Goal: Transaction & Acquisition: Register for event/course

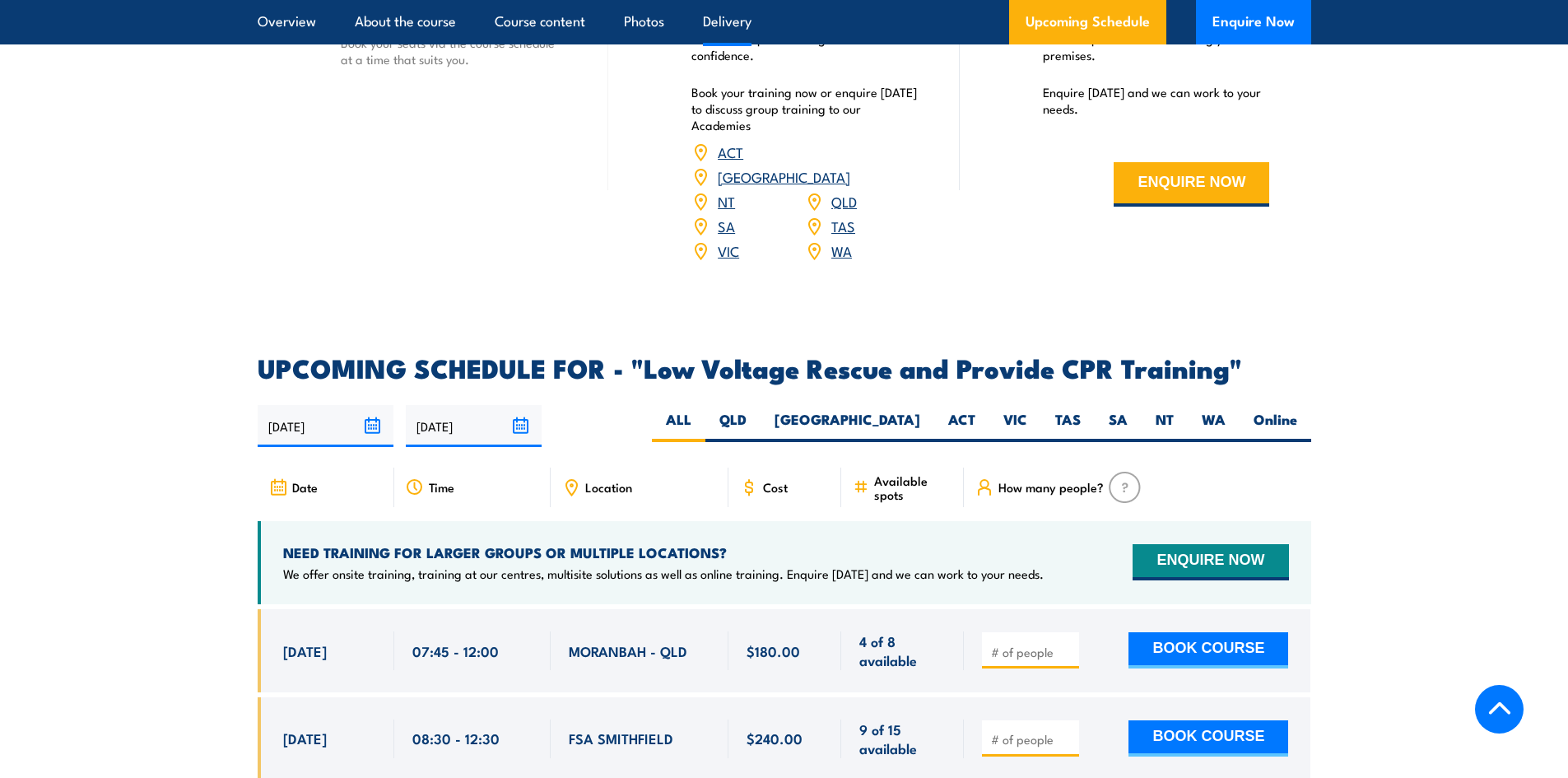
scroll to position [2552, 0]
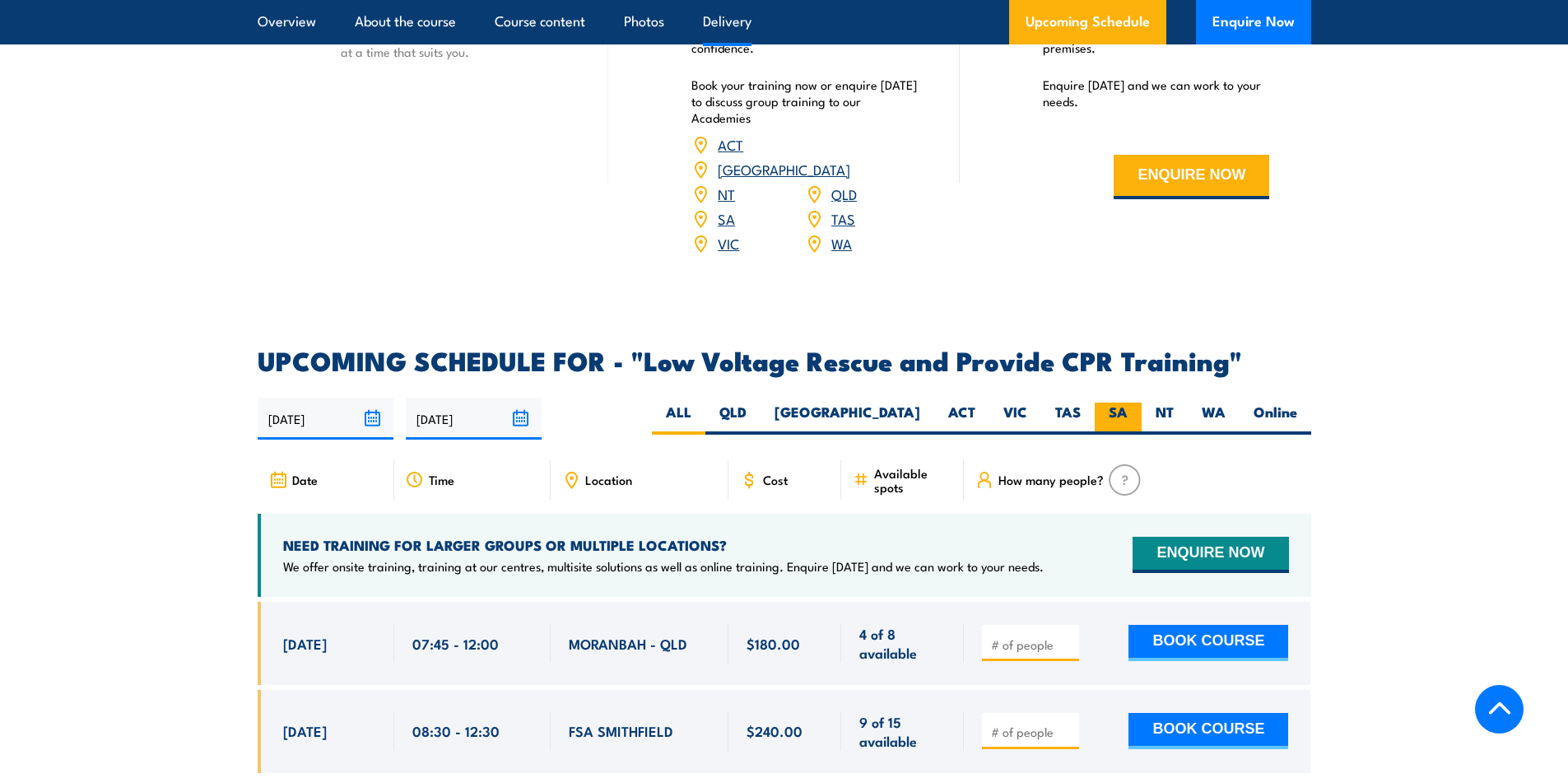
click at [1109, 403] on label "SA" at bounding box center [1118, 419] width 47 height 32
click at [1128, 403] on input "SA" at bounding box center [1133, 408] width 11 height 11
radio input "true"
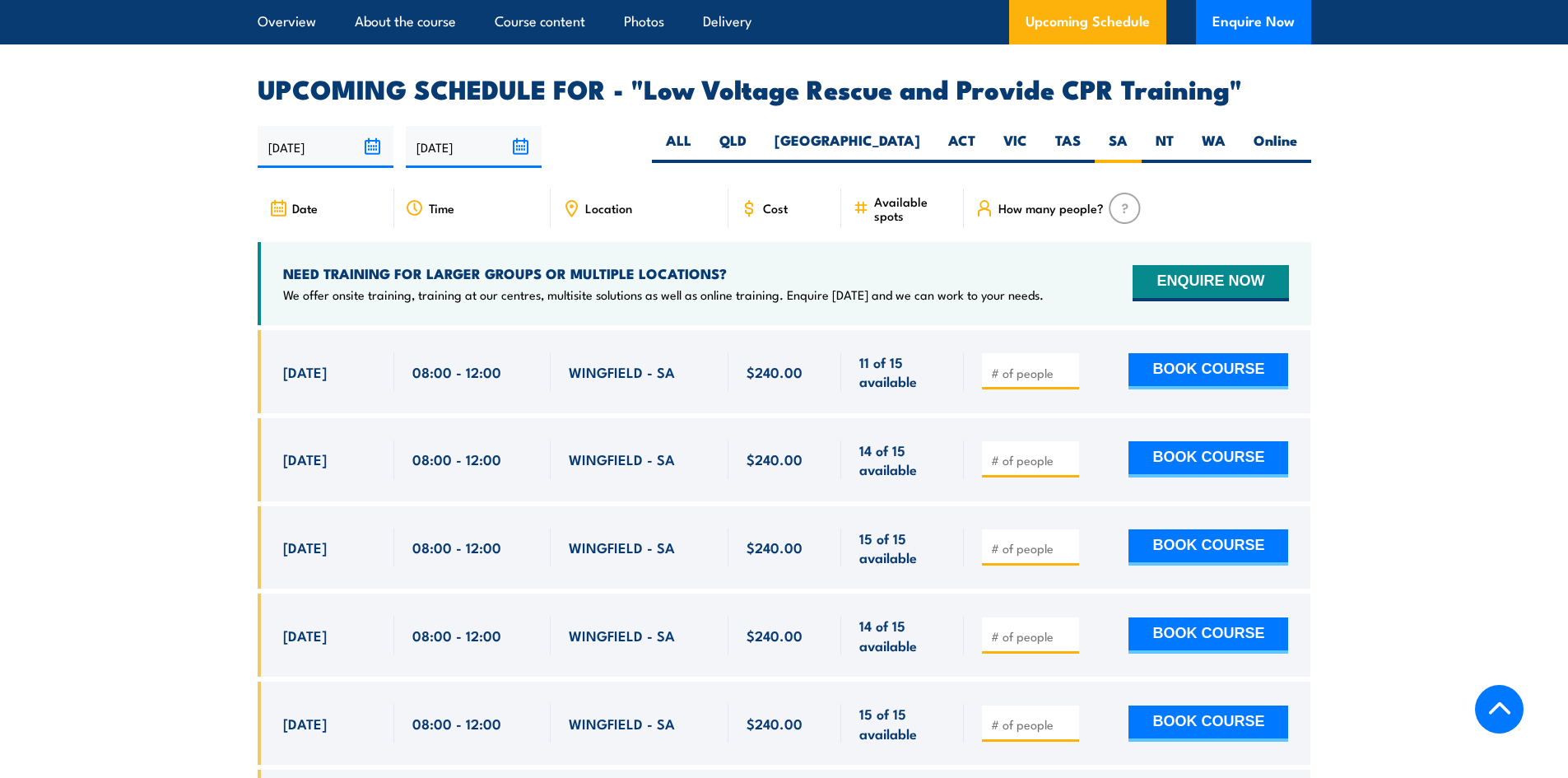
scroll to position [2852, 0]
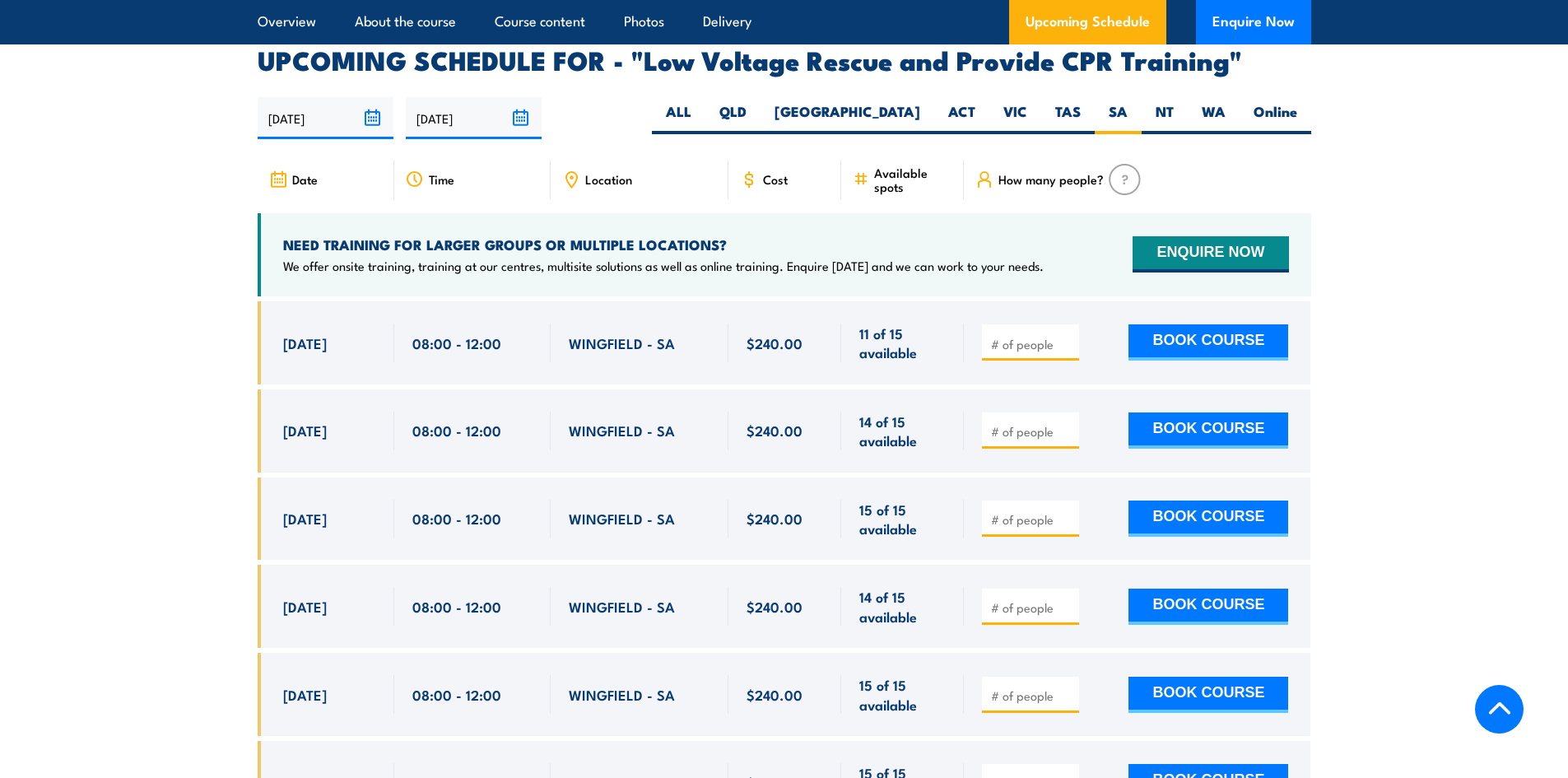
click at [1045, 423] on input "number" at bounding box center [1032, 432] width 82 height 16
type input "1"
click at [1198, 413] on button "BOOK COURSE" at bounding box center [1208, 431] width 159 height 36
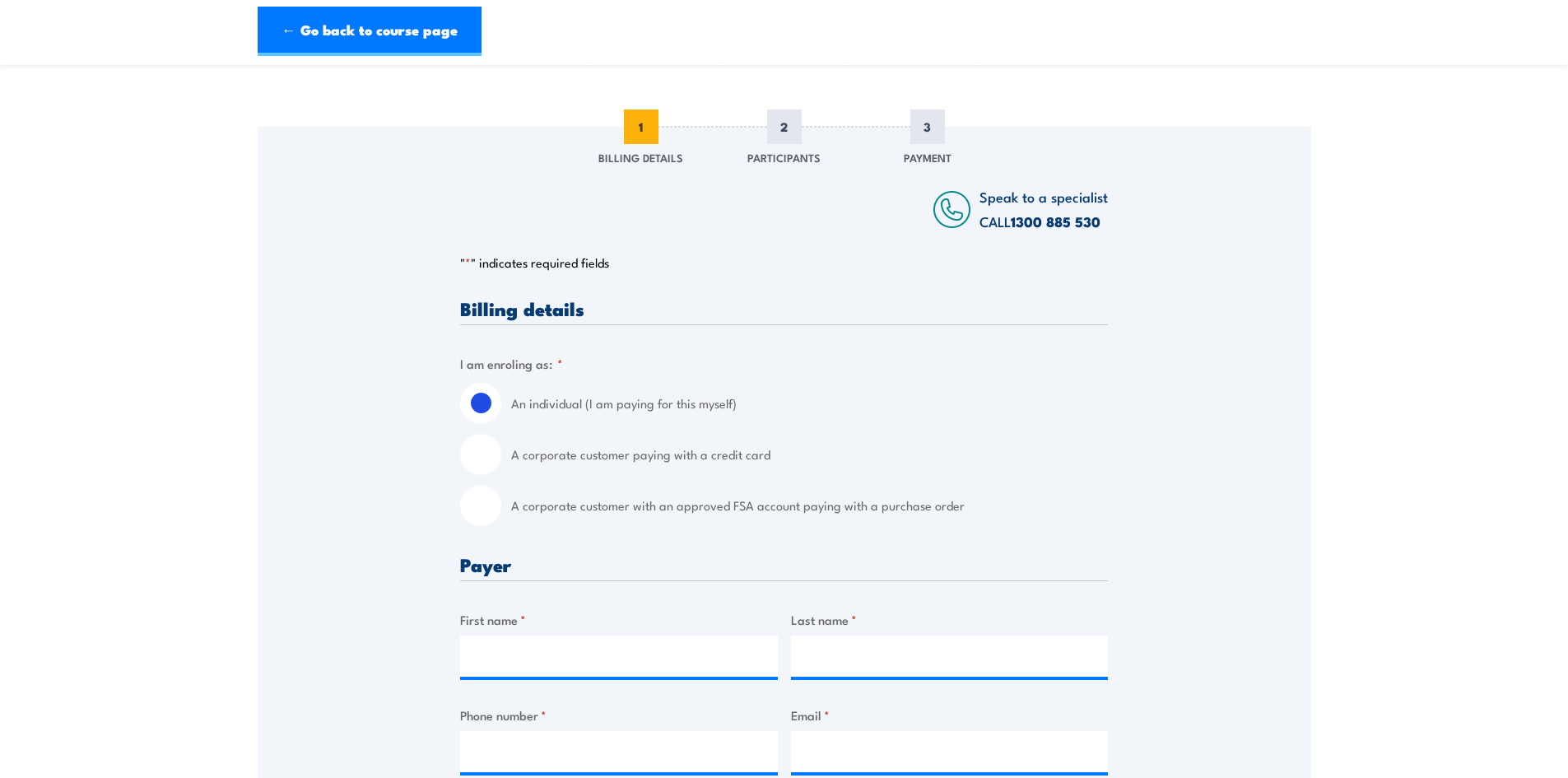
scroll to position [165, 0]
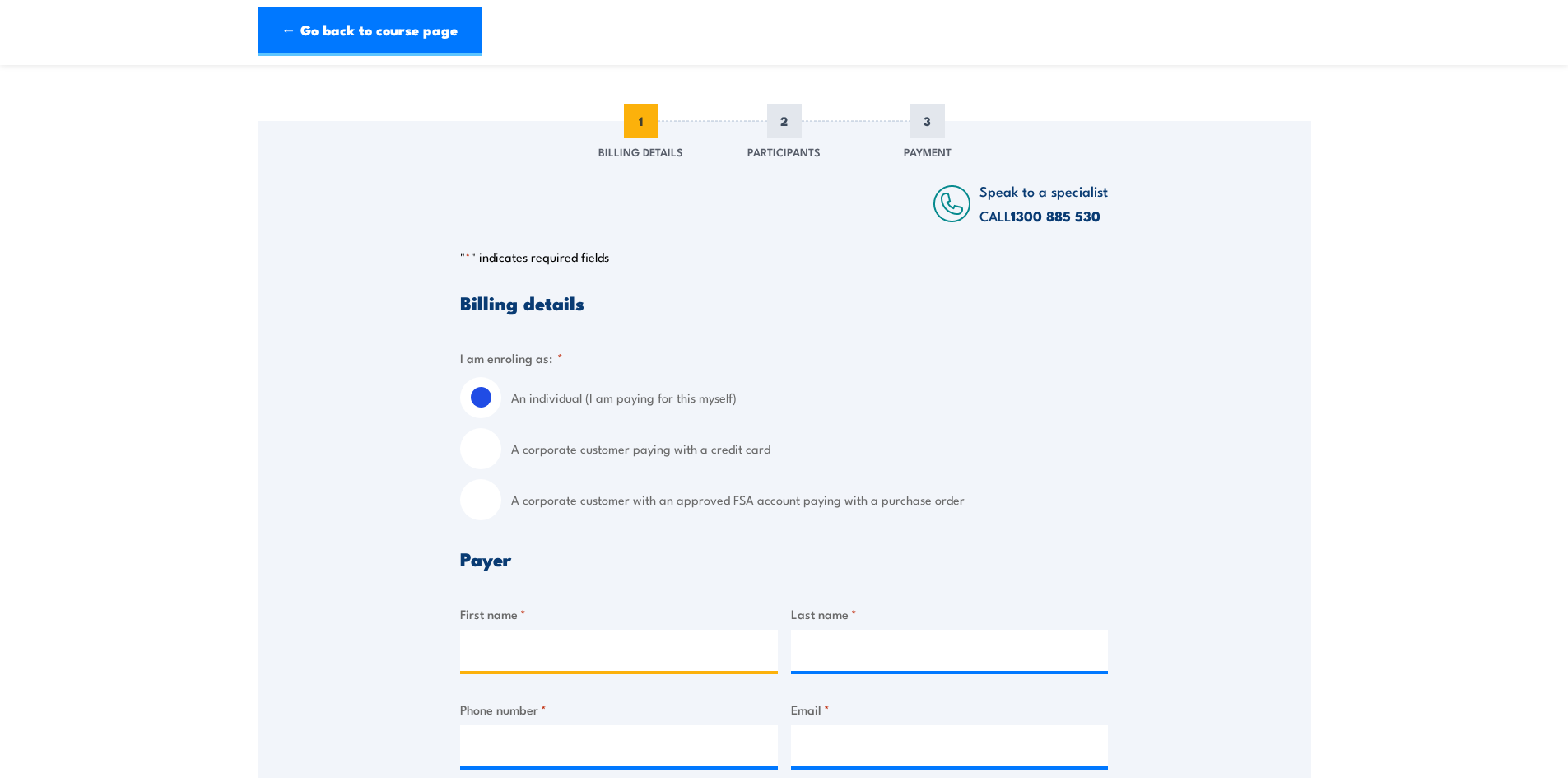
click at [578, 642] on input "First name *" at bounding box center [618, 650] width 318 height 41
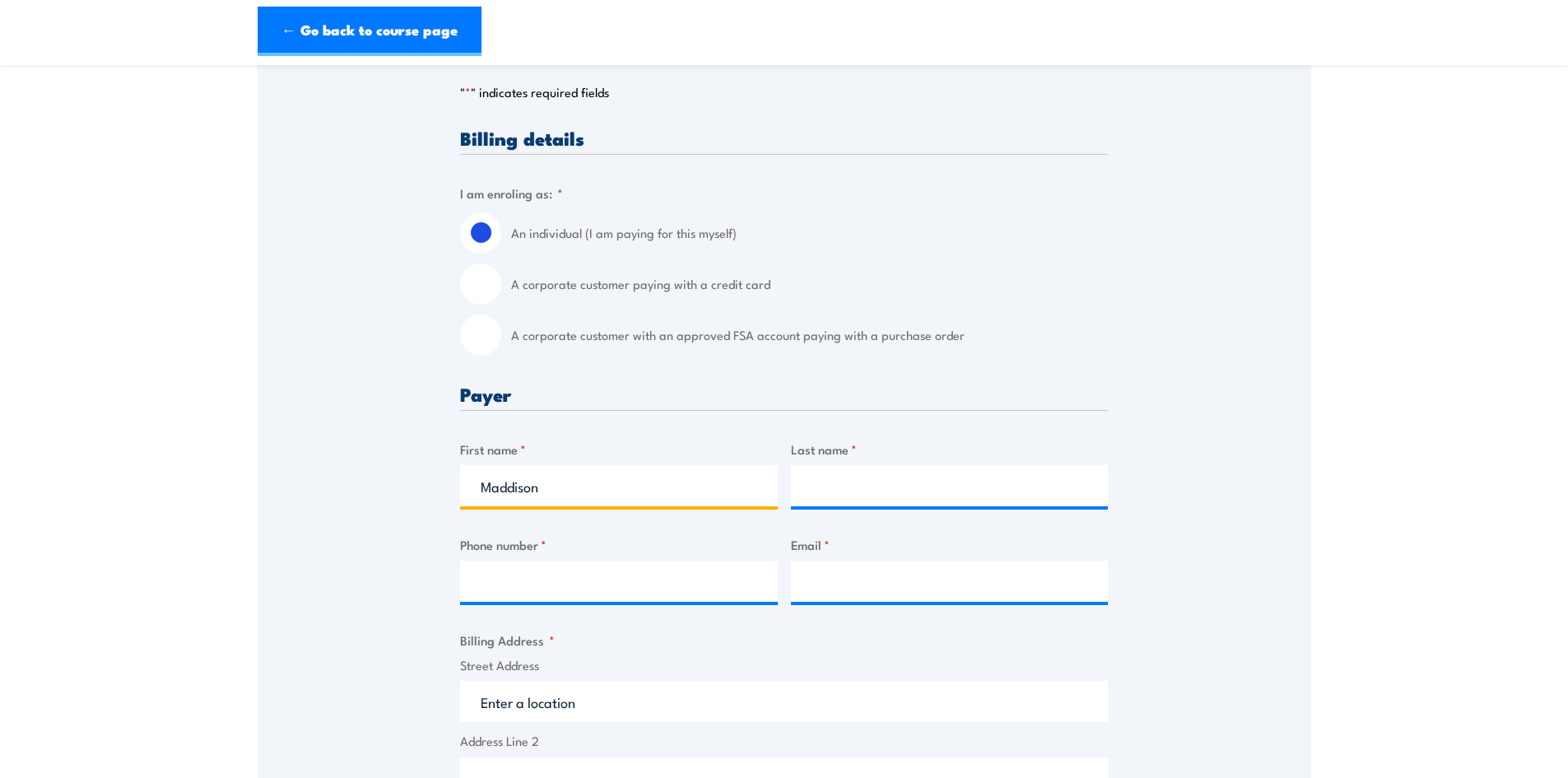
type input "Maddison"
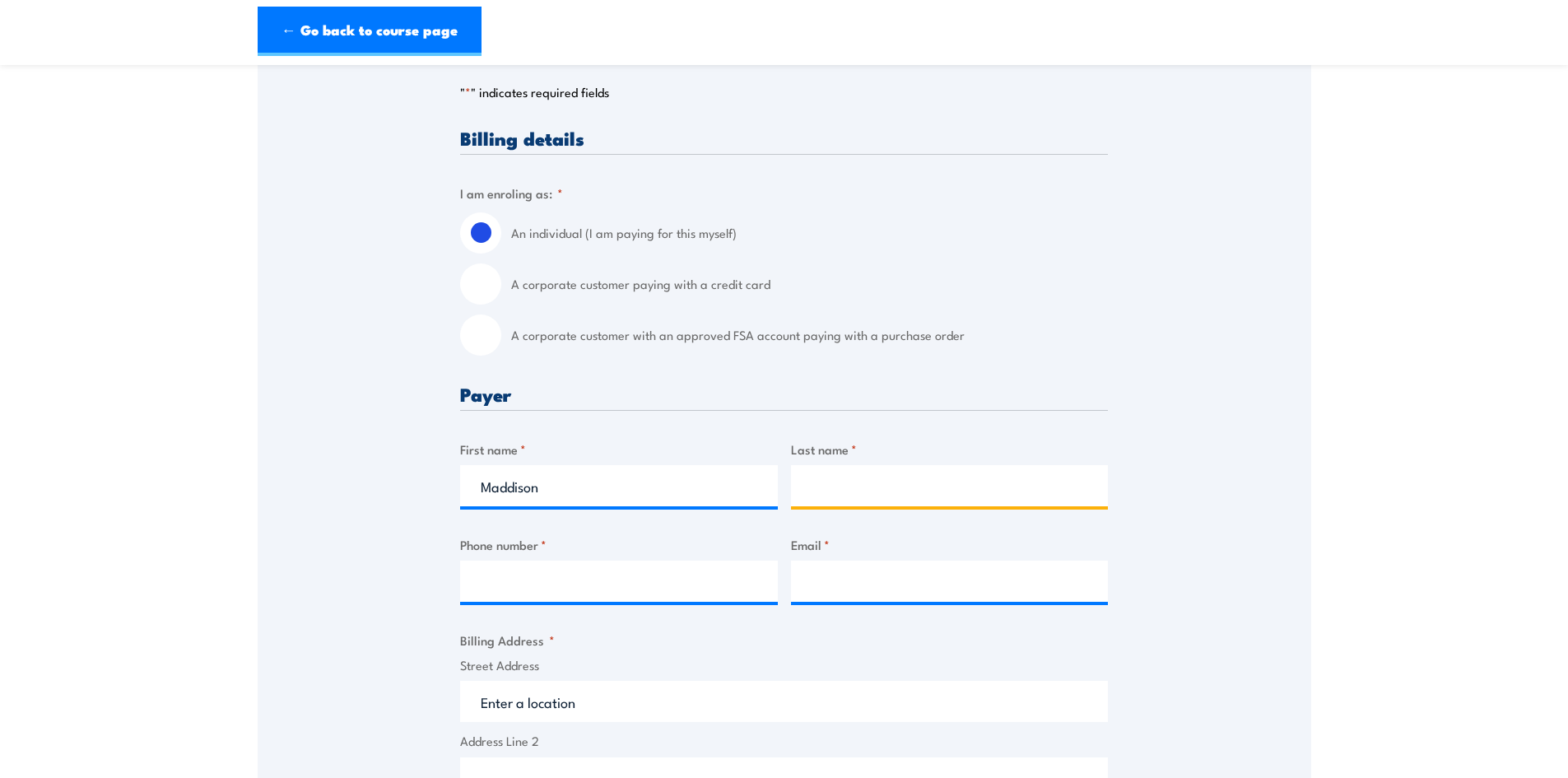
click at [943, 479] on input "Last name *" at bounding box center [950, 486] width 318 height 41
type input "[PERSON_NAME]"
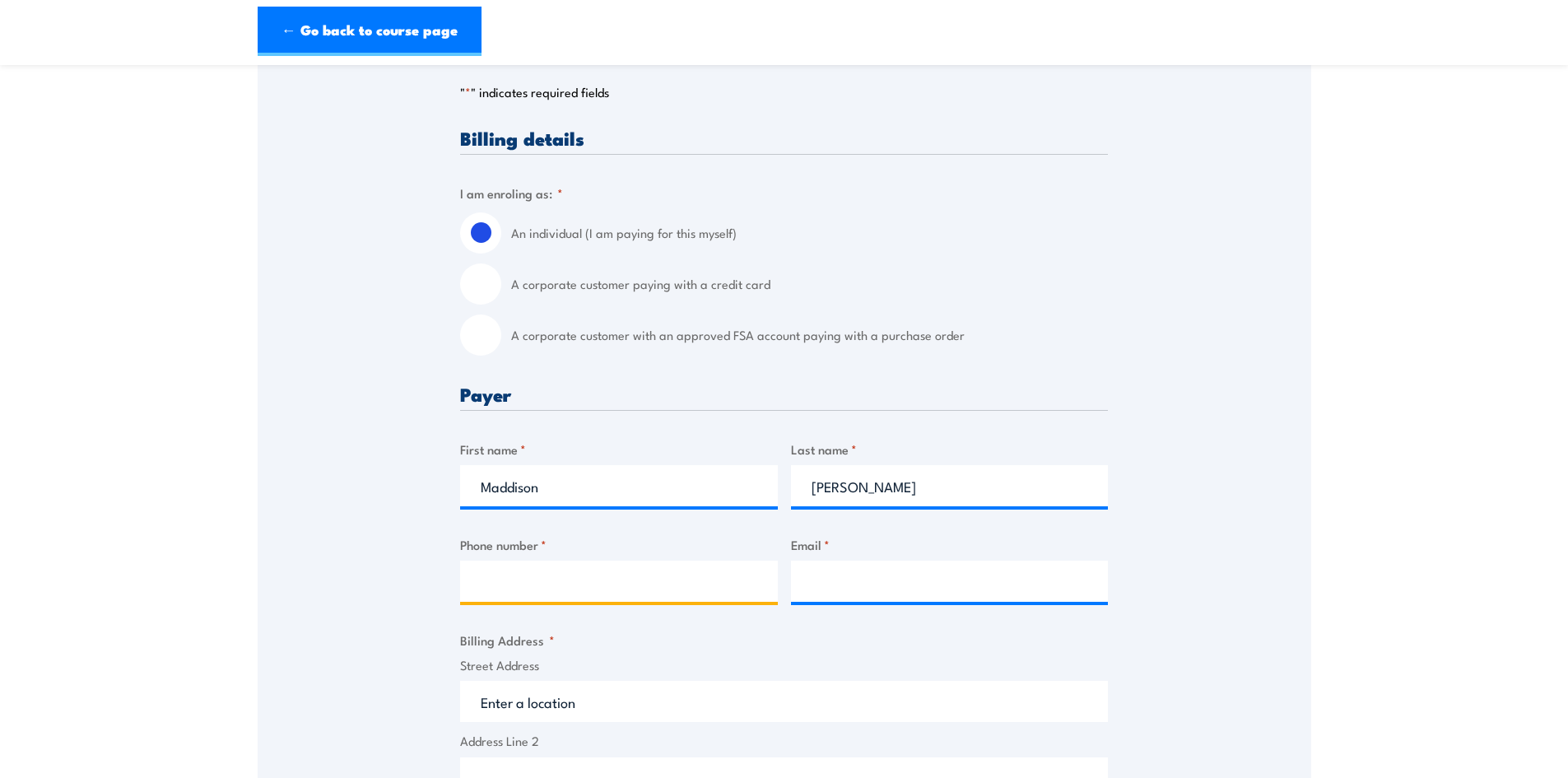
click at [636, 579] on input "Phone number *" at bounding box center [618, 581] width 318 height 41
drag, startPoint x: 456, startPoint y: 606, endPoint x: 427, endPoint y: 607, distance: 29.0
click at [427, 607] on div "Speak to a specialist CALL [PHONE_NUMBER] CALL [PHONE_NUMBER] " * " indicates r…" at bounding box center [784, 689] width 1053 height 1467
paste input "58 715 891"
type input "0458 715 891"
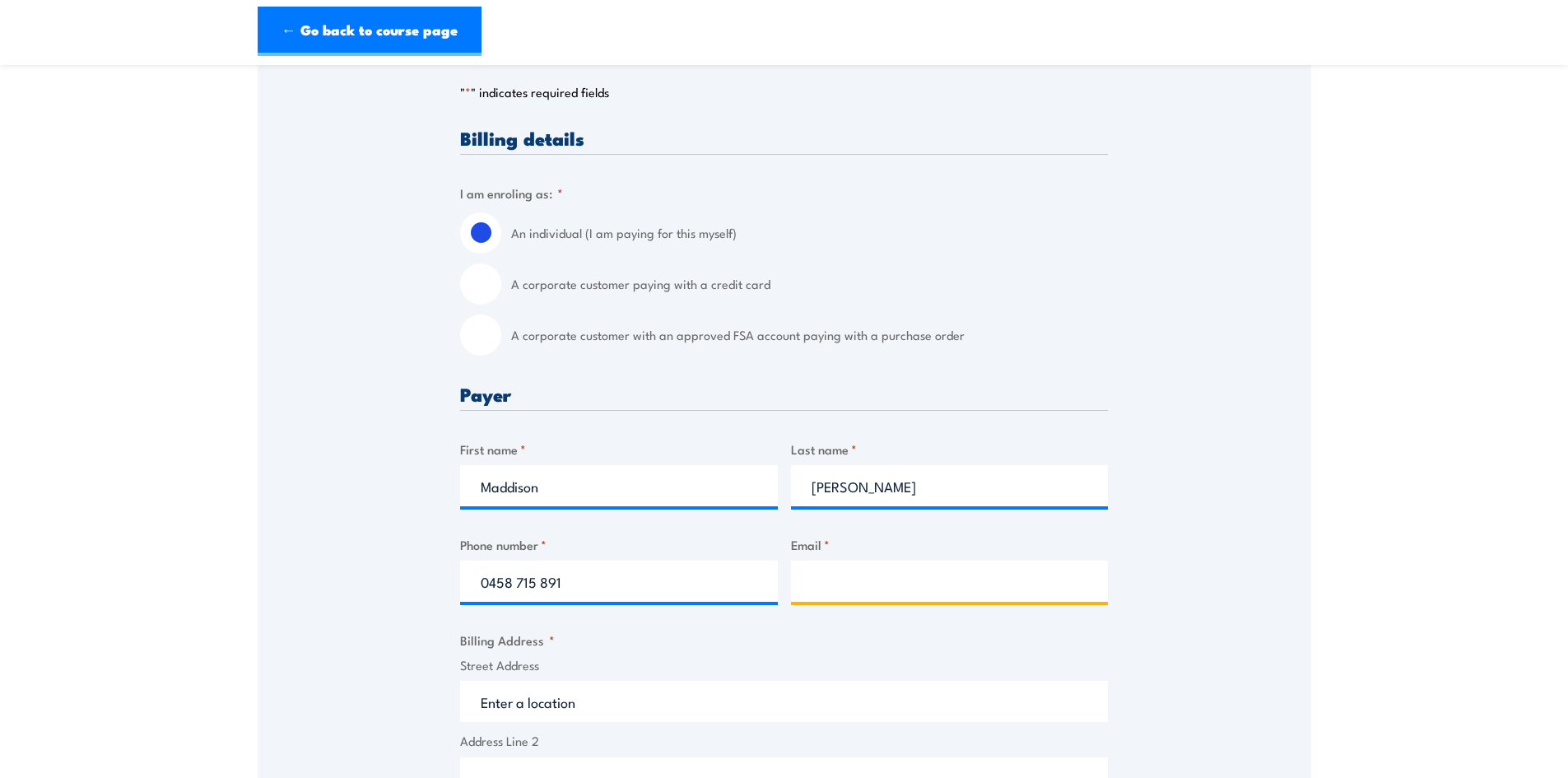
click at [850, 587] on input "Email *" at bounding box center [950, 581] width 318 height 41
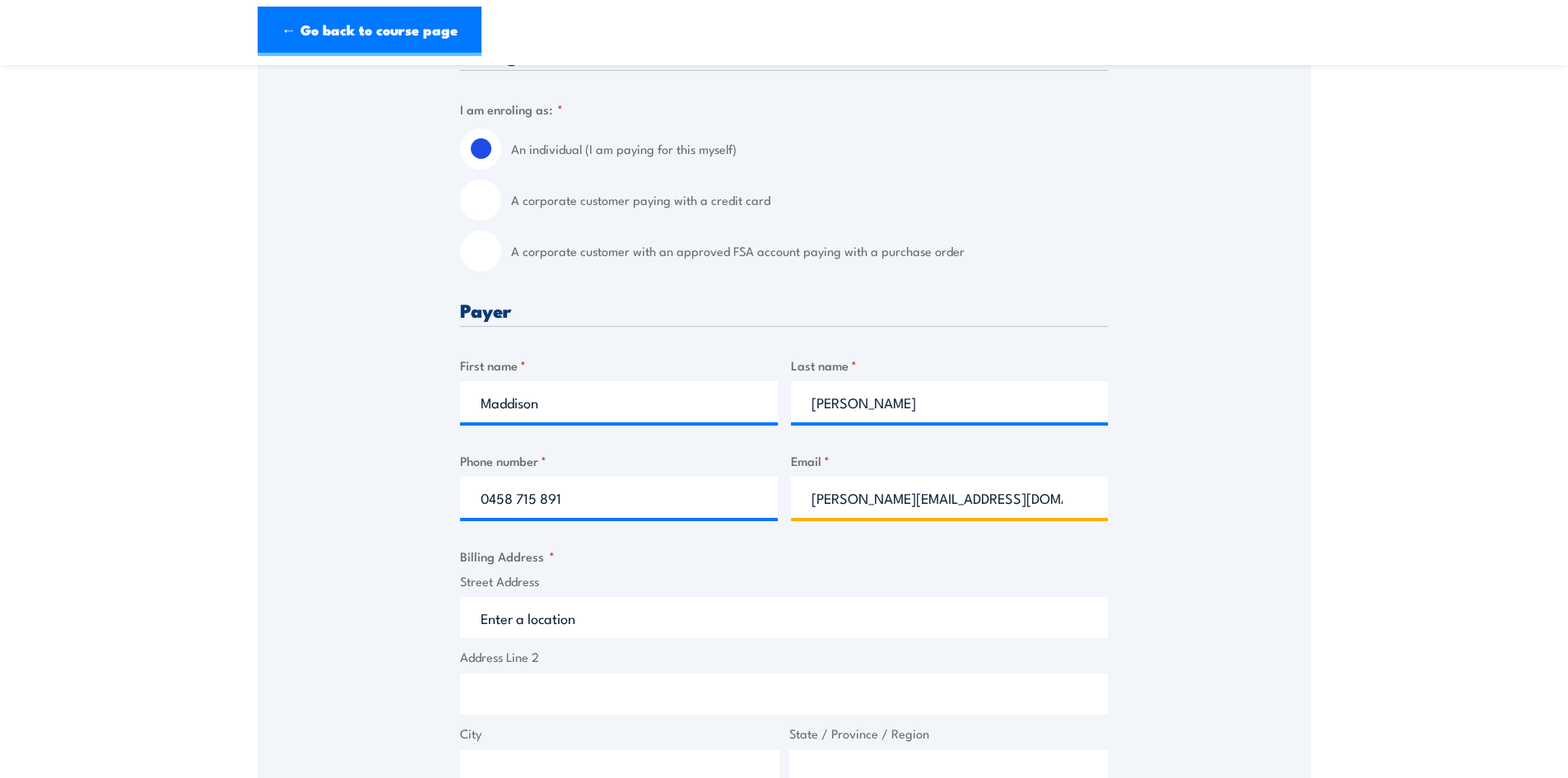
scroll to position [494, 0]
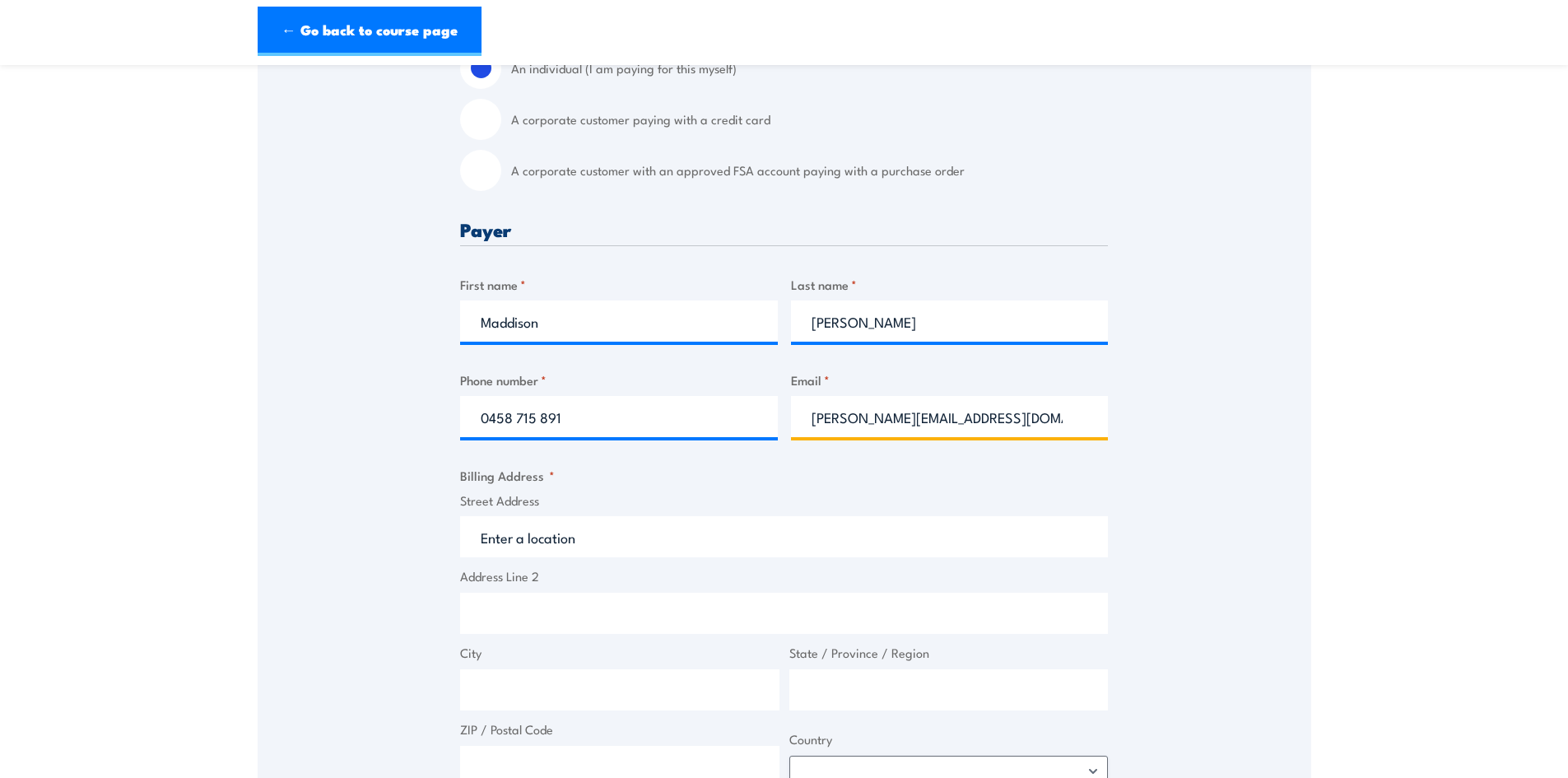
type input "[PERSON_NAME][EMAIL_ADDRESS][DOMAIN_NAME]"
click at [578, 544] on input "Street Address" at bounding box center [784, 537] width 648 height 41
click at [626, 547] on input "Building 20," at bounding box center [784, 537] width 648 height 41
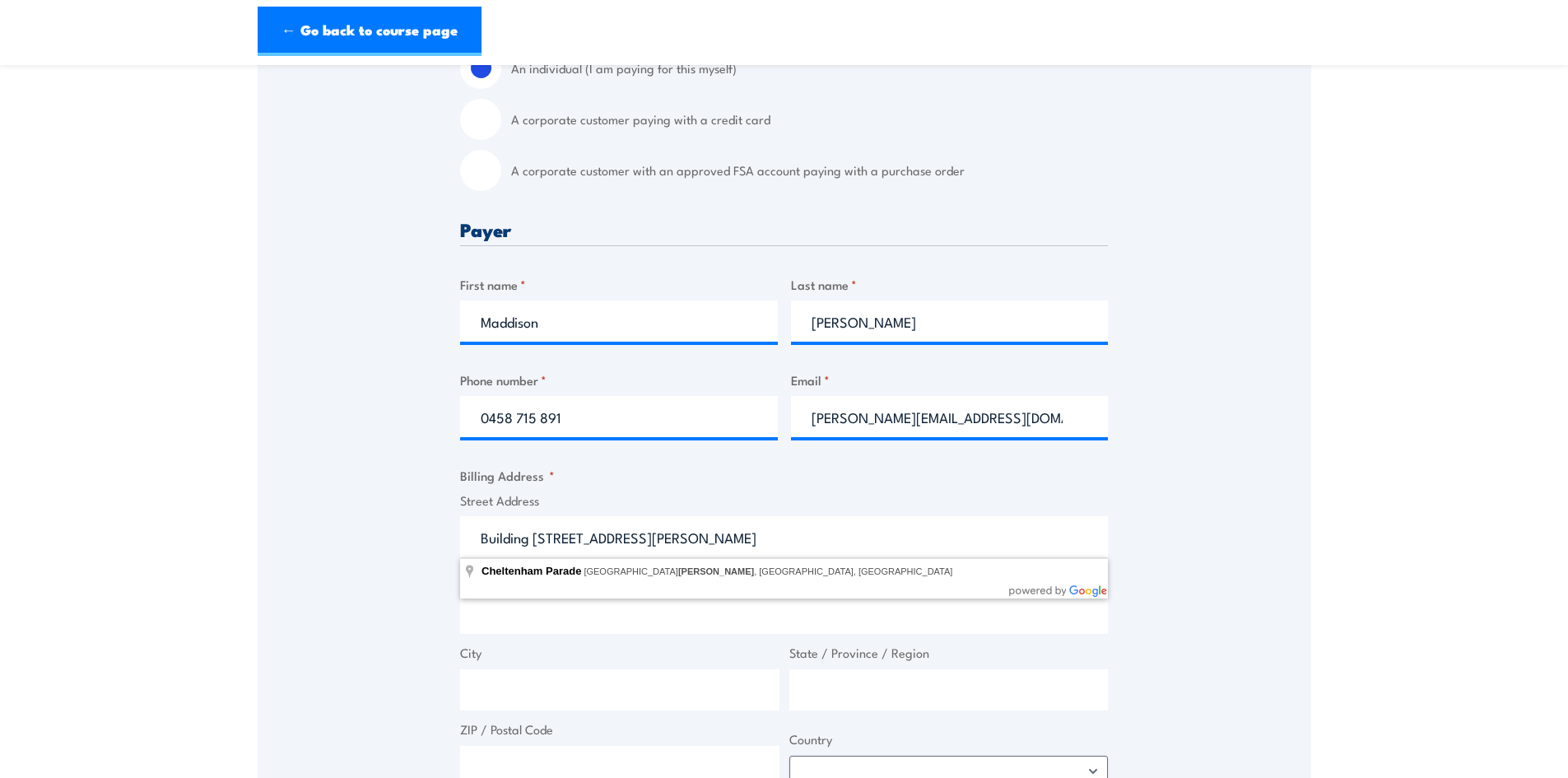
click at [399, 650] on div "Speak to a specialist CALL [PHONE_NUMBER] CALL [PHONE_NUMBER] " * " indicates r…" at bounding box center [784, 525] width 1053 height 1467
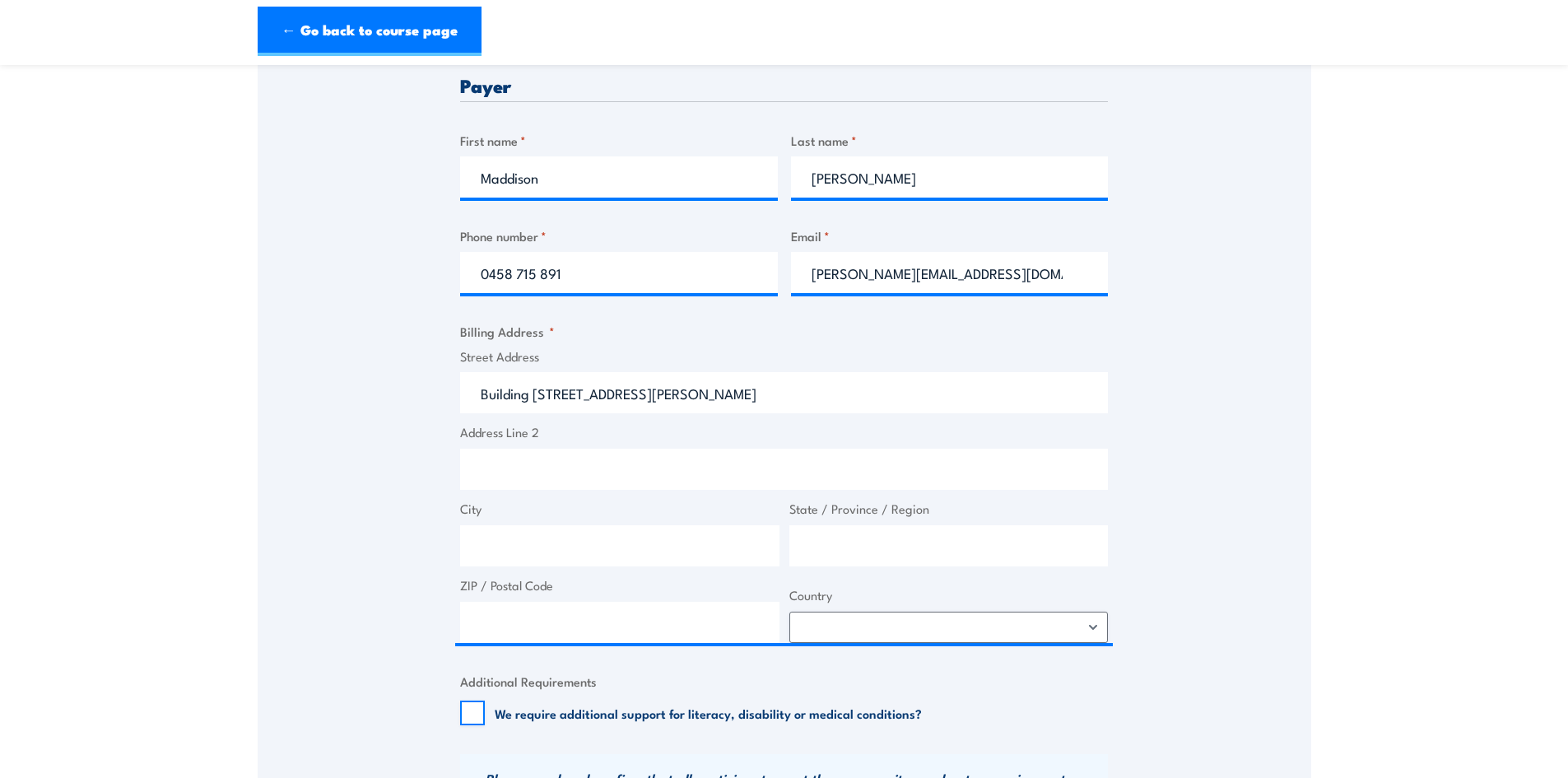
scroll to position [659, 0]
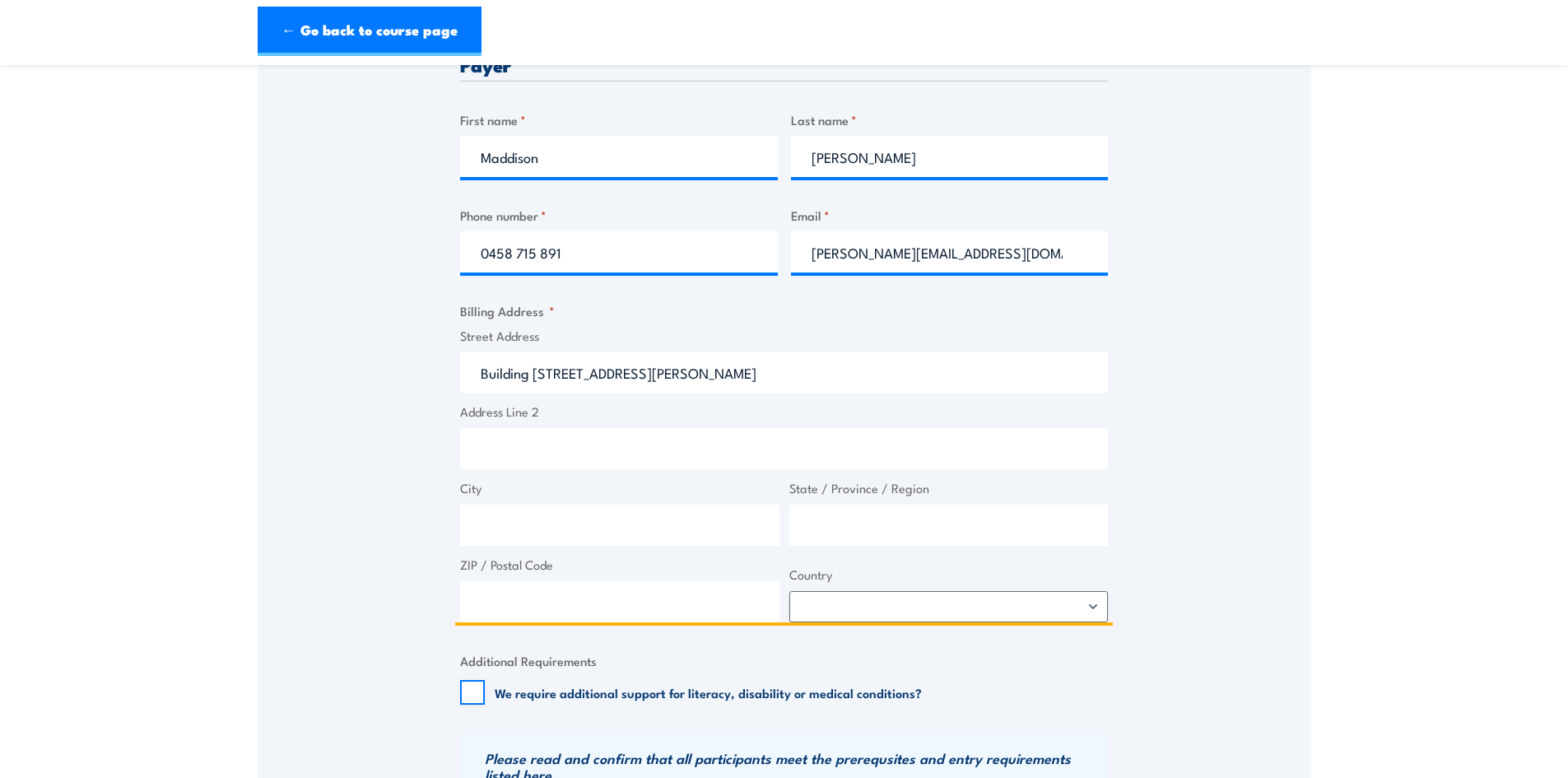
click at [881, 374] on input "Building [STREET_ADDRESS][PERSON_NAME]" at bounding box center [784, 372] width 648 height 41
type input "Building [STREET_ADDRESS][PERSON_NAME]"
click at [341, 531] on div "Speak to a specialist CALL [PHONE_NUMBER] CALL [PHONE_NUMBER] " * " indicates r…" at bounding box center [784, 360] width 1053 height 1467
click at [499, 510] on input "City" at bounding box center [619, 526] width 320 height 41
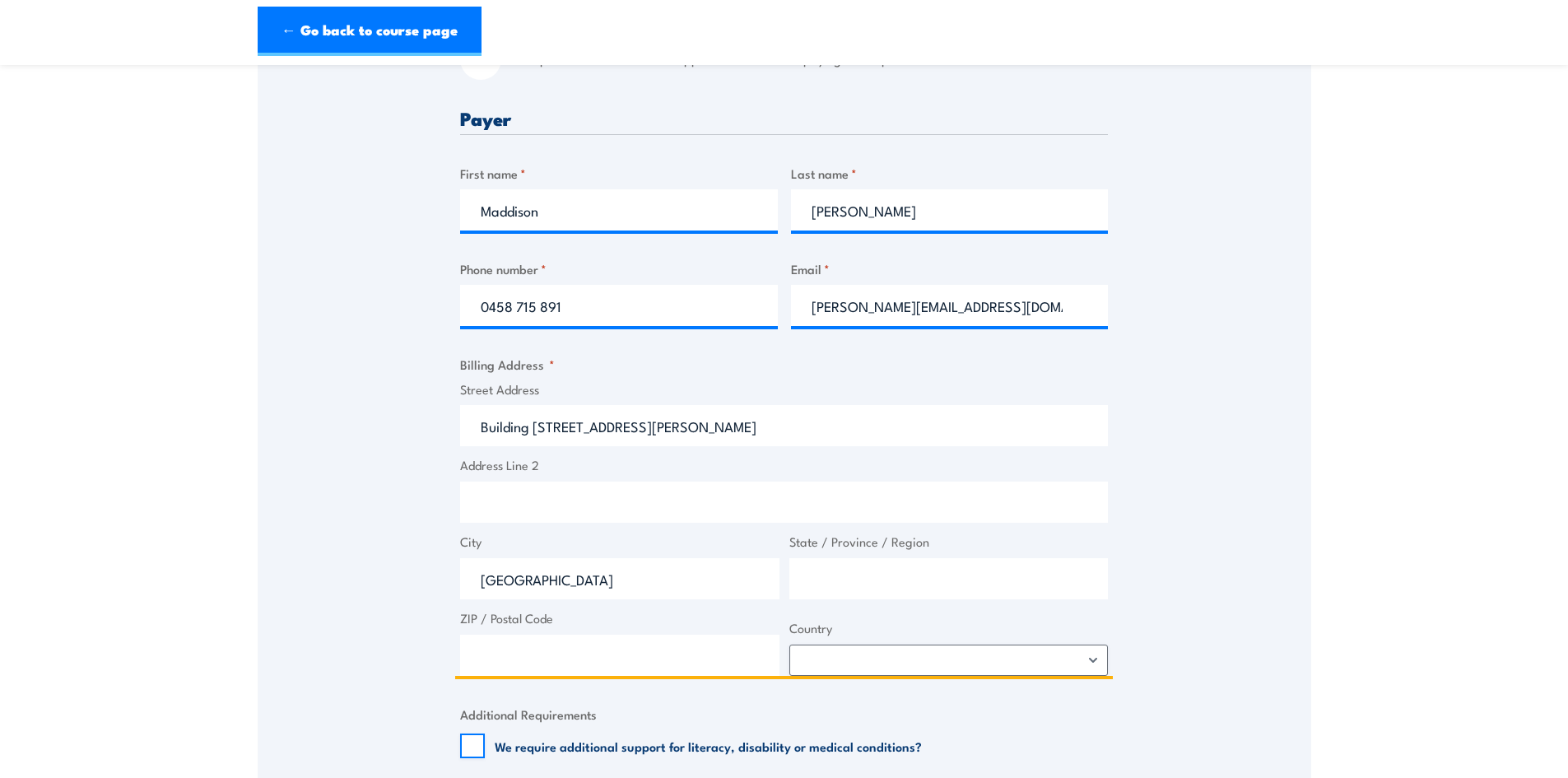
scroll to position [577, 0]
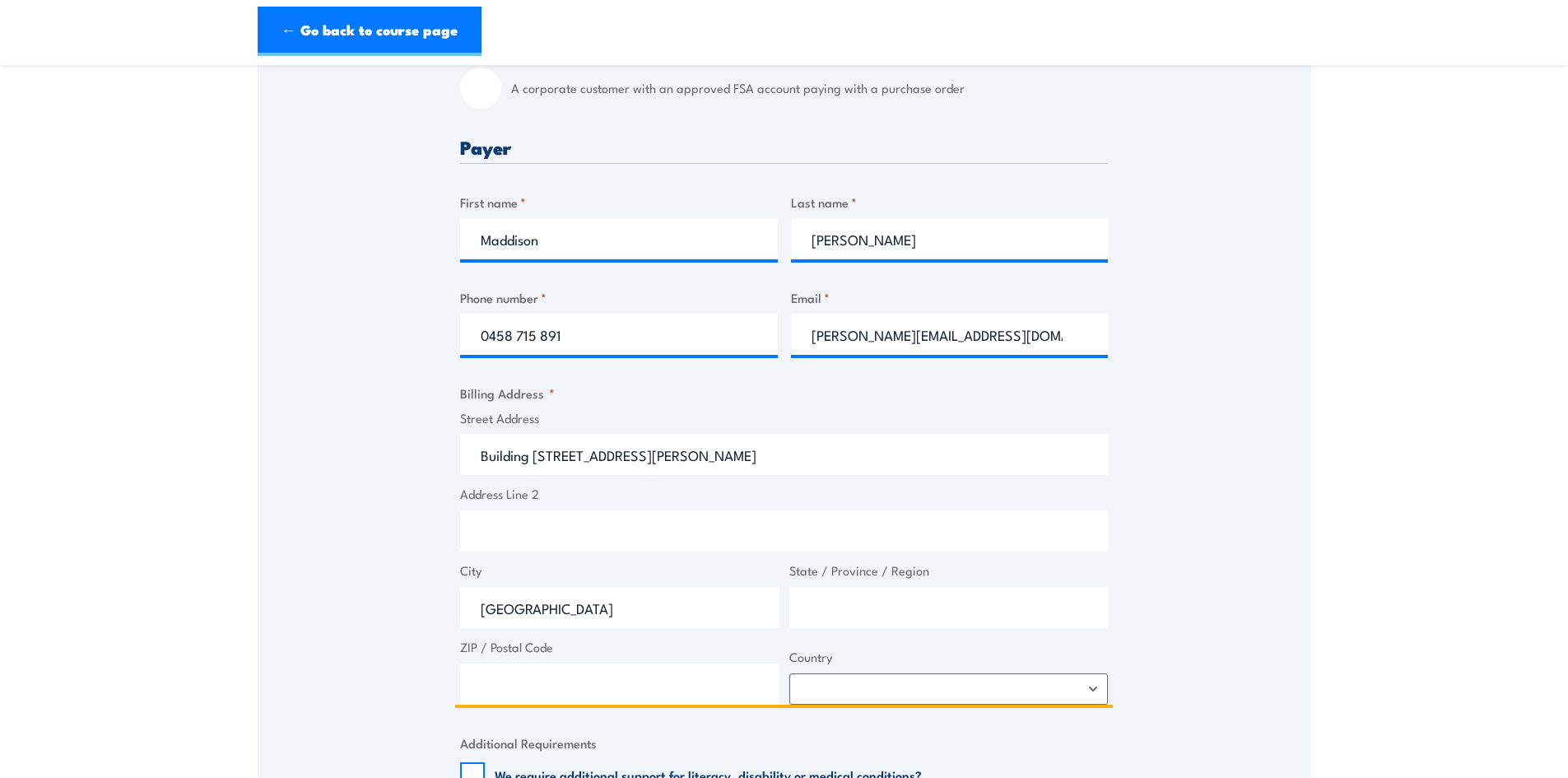
type input "[GEOGRAPHIC_DATA]"
click at [867, 606] on input "State / Province / Region" at bounding box center [949, 608] width 320 height 41
type input "SA"
click at [551, 685] on input "ZIP / Postal Code" at bounding box center [619, 684] width 320 height 41
type input "5011"
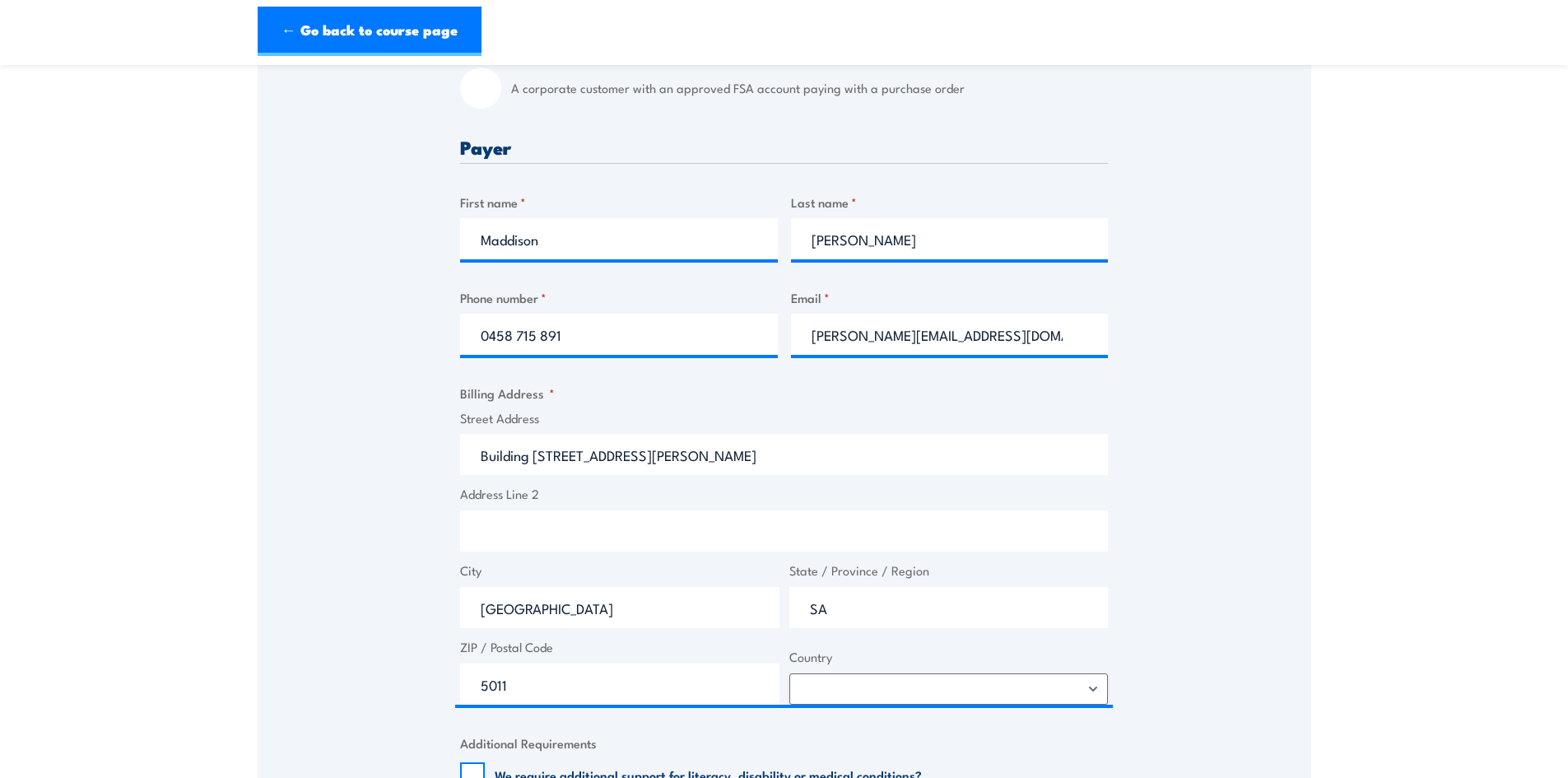
click at [842, 705] on div "Street Address Building [STREET_ADDRESS][PERSON_NAME] Address Line 2 City [GEOG…" at bounding box center [783, 557] width 658 height 296
click at [842, 702] on select "[GEOGRAPHIC_DATA] [GEOGRAPHIC_DATA] [GEOGRAPHIC_DATA] [US_STATE] [GEOGRAPHIC_DA…" at bounding box center [949, 688] width 320 height 31
select select "[GEOGRAPHIC_DATA]"
click at [789, 673] on select "[GEOGRAPHIC_DATA] [GEOGRAPHIC_DATA] [GEOGRAPHIC_DATA] [US_STATE] [GEOGRAPHIC_DA…" at bounding box center [949, 688] width 320 height 31
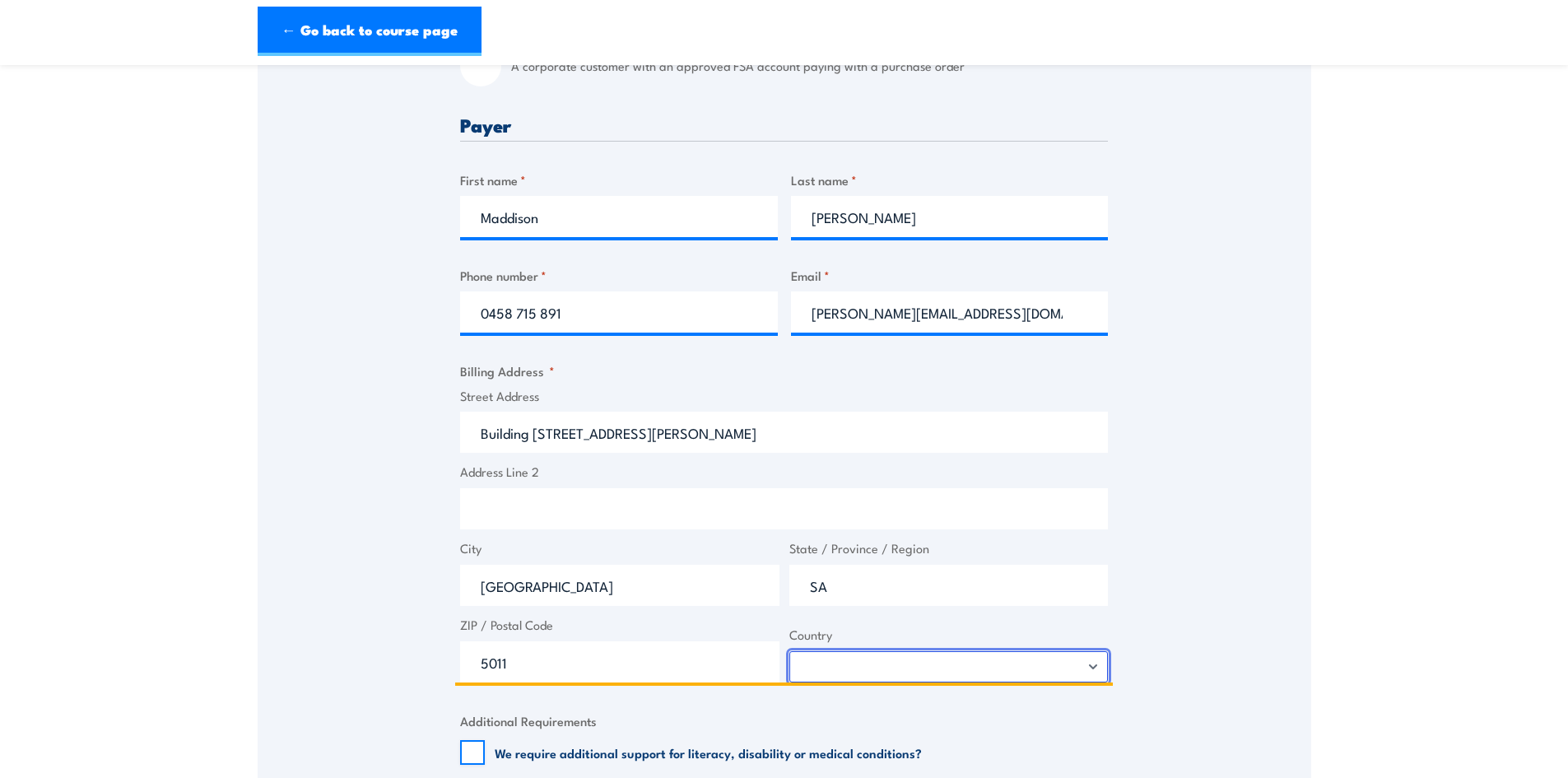
scroll to position [905, 0]
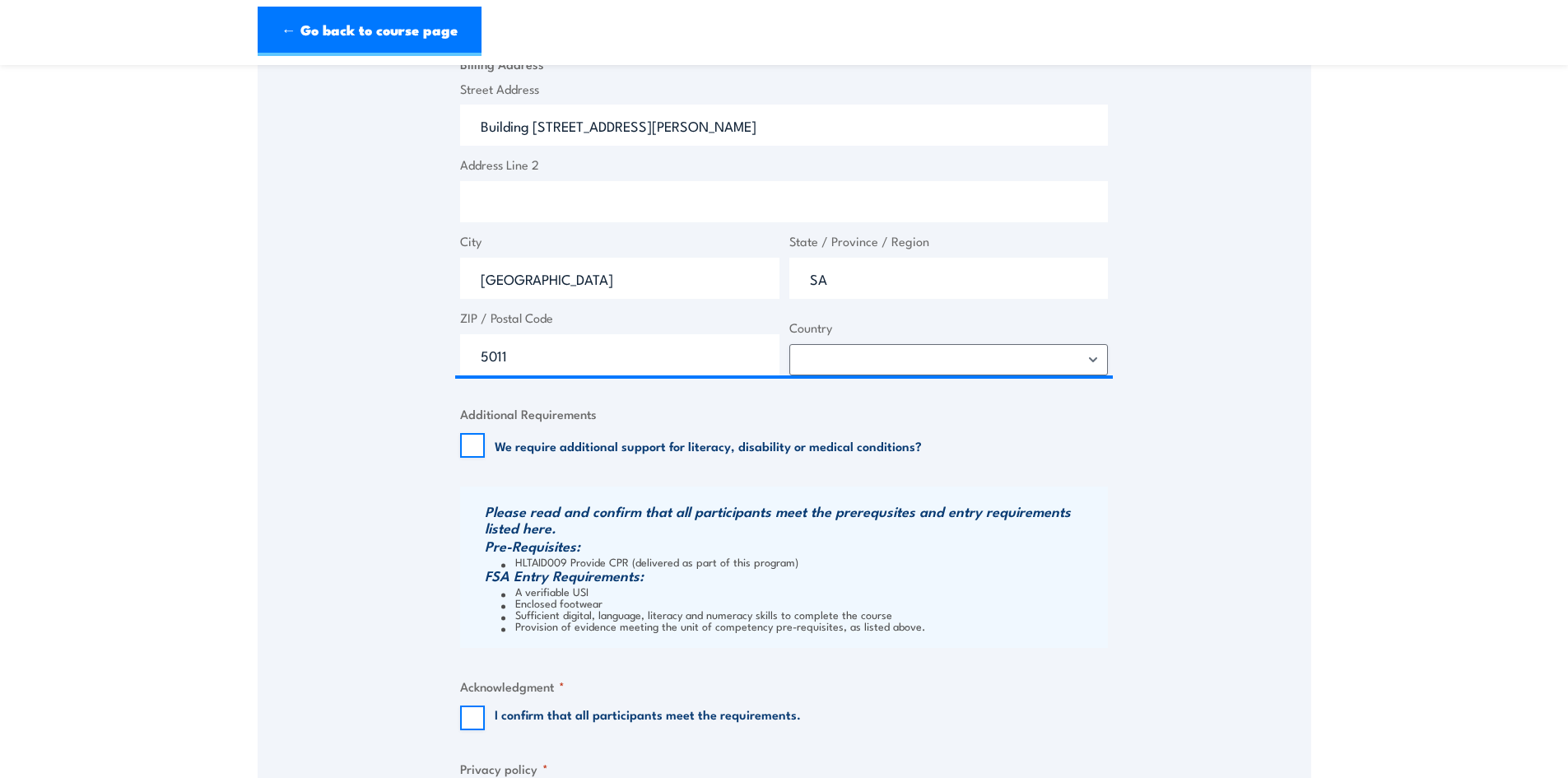
click at [398, 494] on div "Speak to a specialist CALL [PHONE_NUMBER] CALL [PHONE_NUMBER] " * " indicates r…" at bounding box center [784, 114] width 1053 height 1467
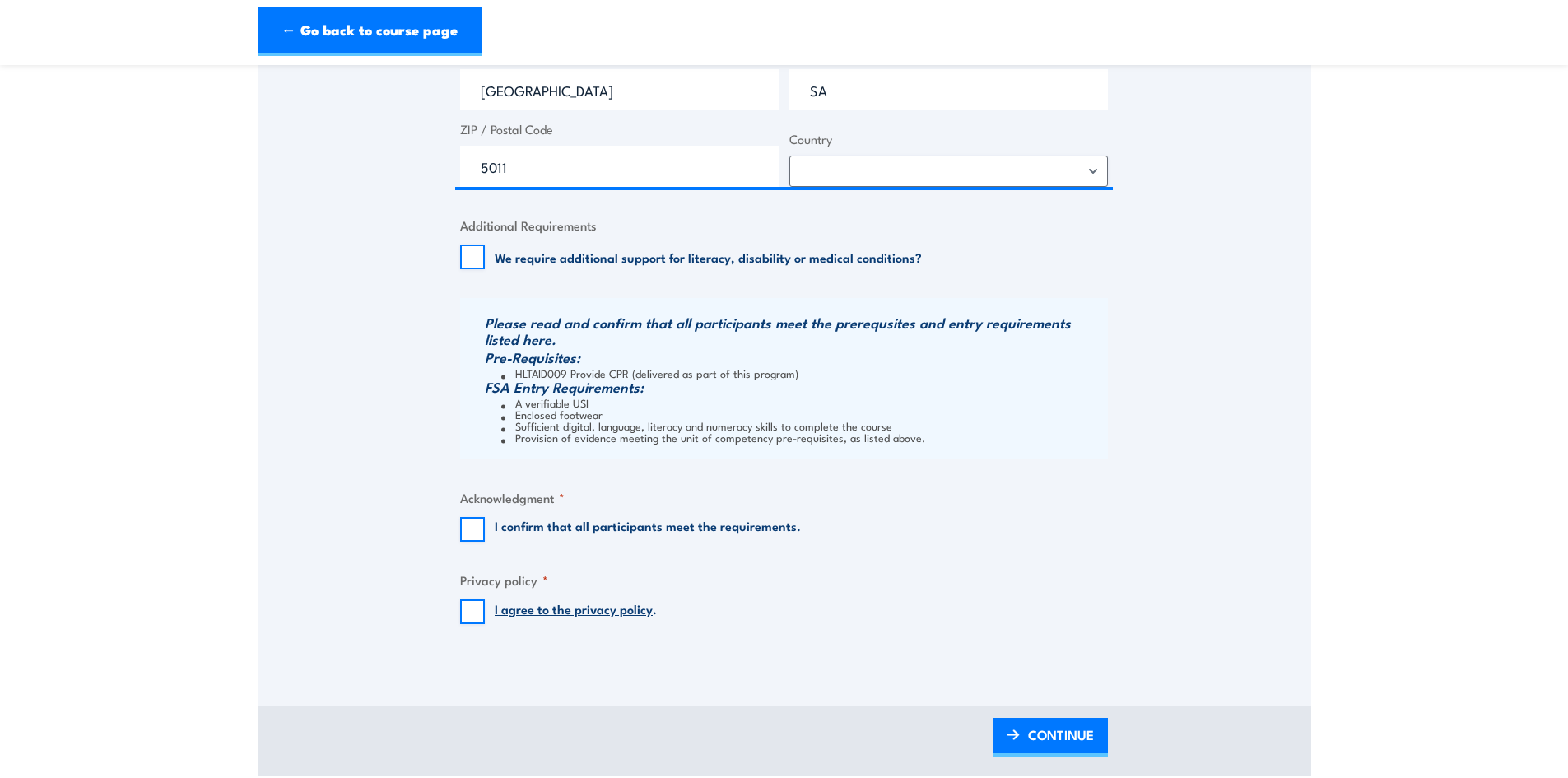
scroll to position [1152, 0]
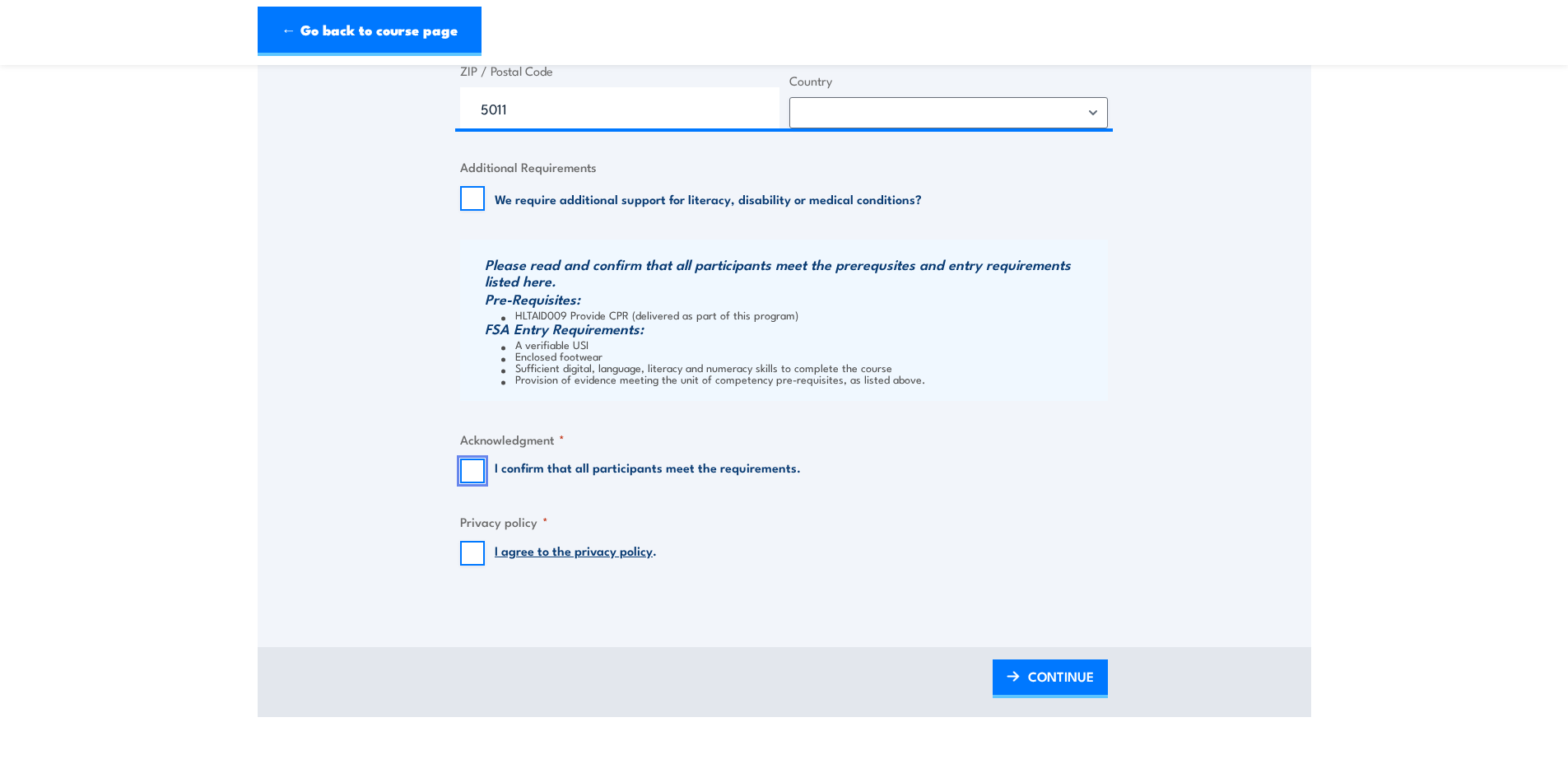
click at [464, 469] on input "I confirm that all participants meet the requirements." at bounding box center [473, 471] width 25 height 25
checkbox input "true"
click at [468, 547] on input "I agree to the privacy policy ." at bounding box center [473, 553] width 25 height 25
checkbox input "true"
click at [1040, 686] on span "CONTINUE" at bounding box center [1061, 676] width 66 height 44
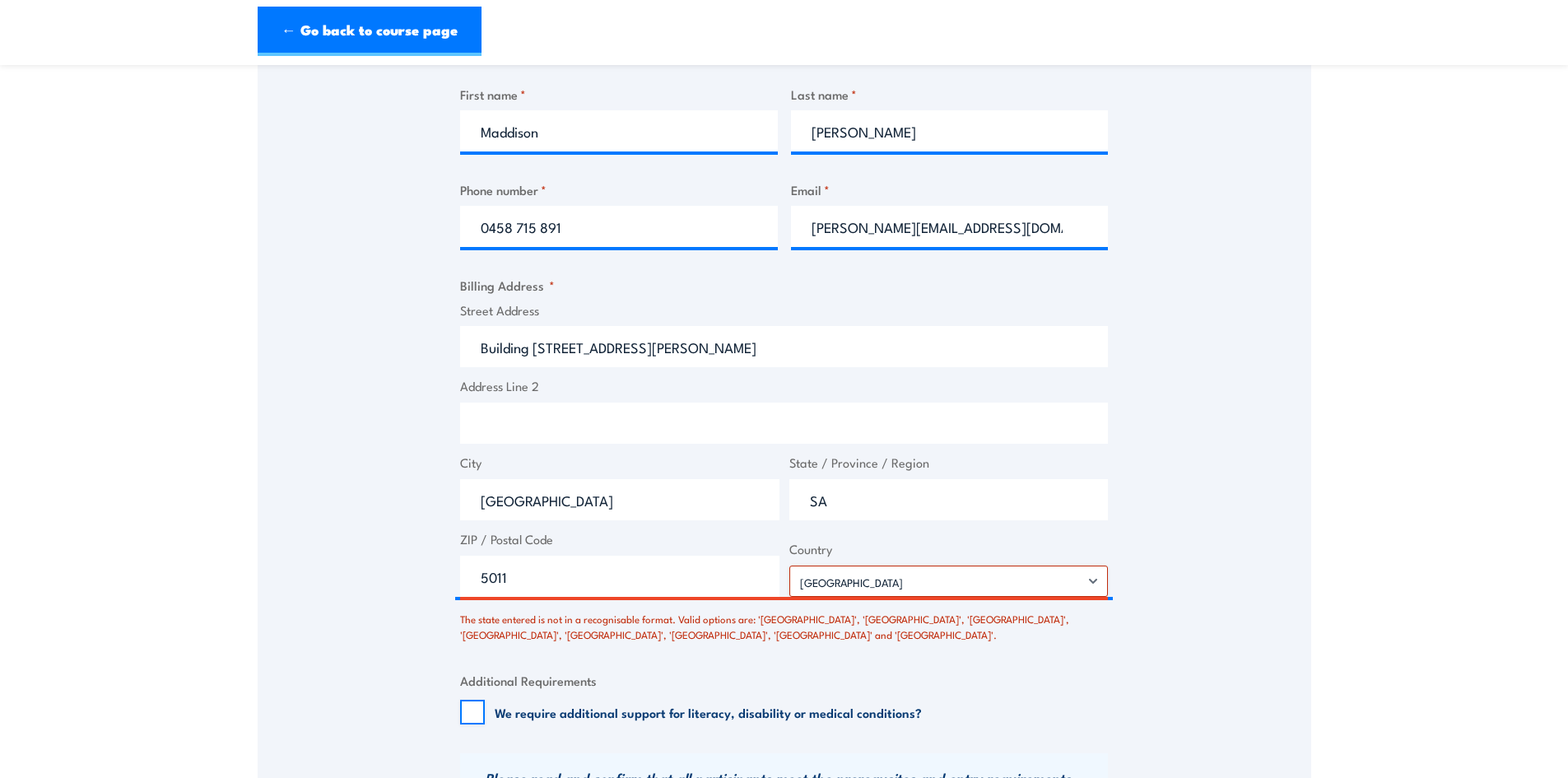
scroll to position [784, 0]
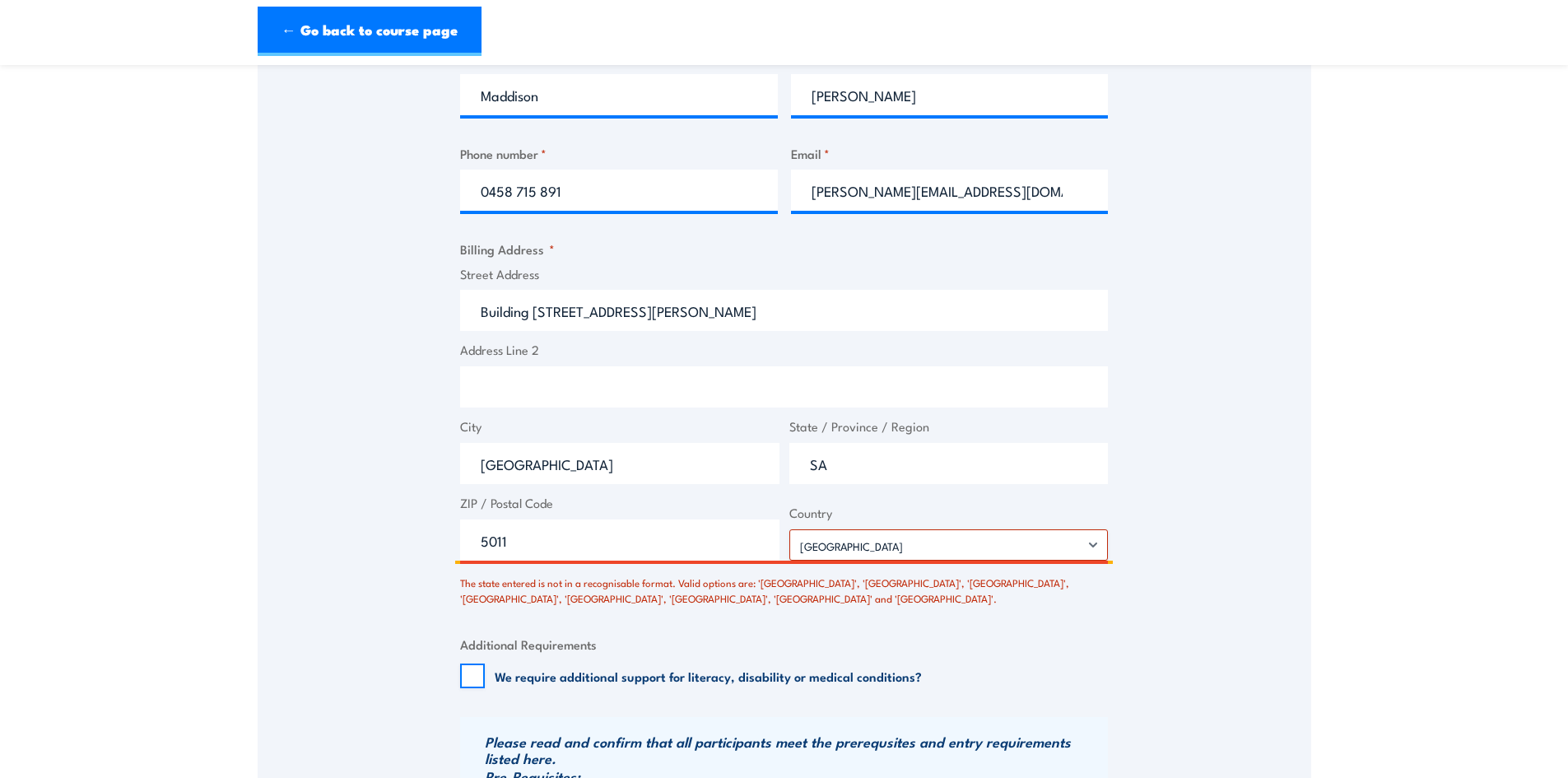
click at [641, 554] on input "5011" at bounding box center [619, 540] width 320 height 41
click at [950, 628] on div "Billing details I am enroling as: * An individual (I am paying for this myself)…" at bounding box center [784, 405] width 648 height 1334
click at [856, 456] on input "SA" at bounding box center [949, 464] width 320 height 41
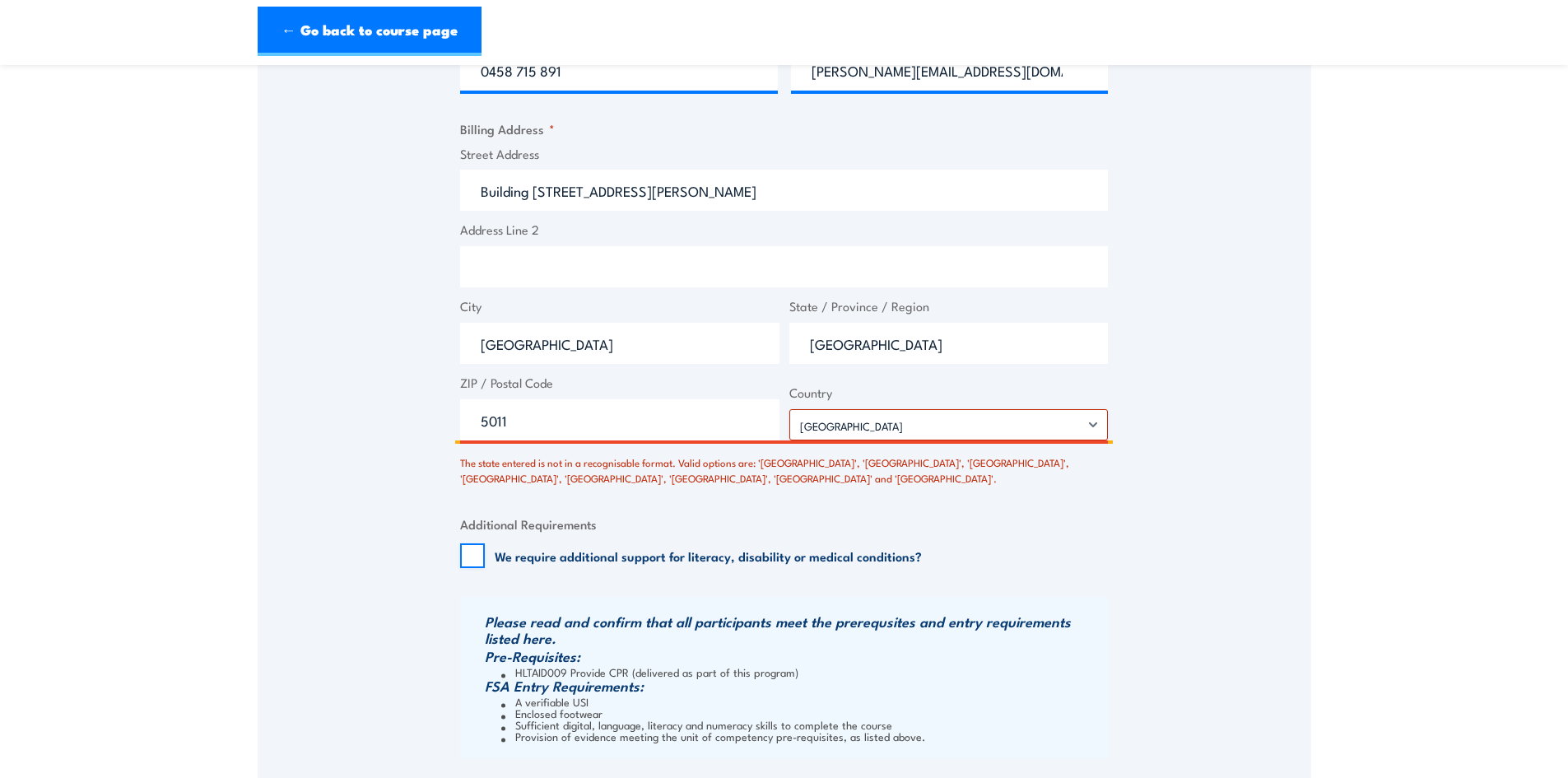
scroll to position [1443, 0]
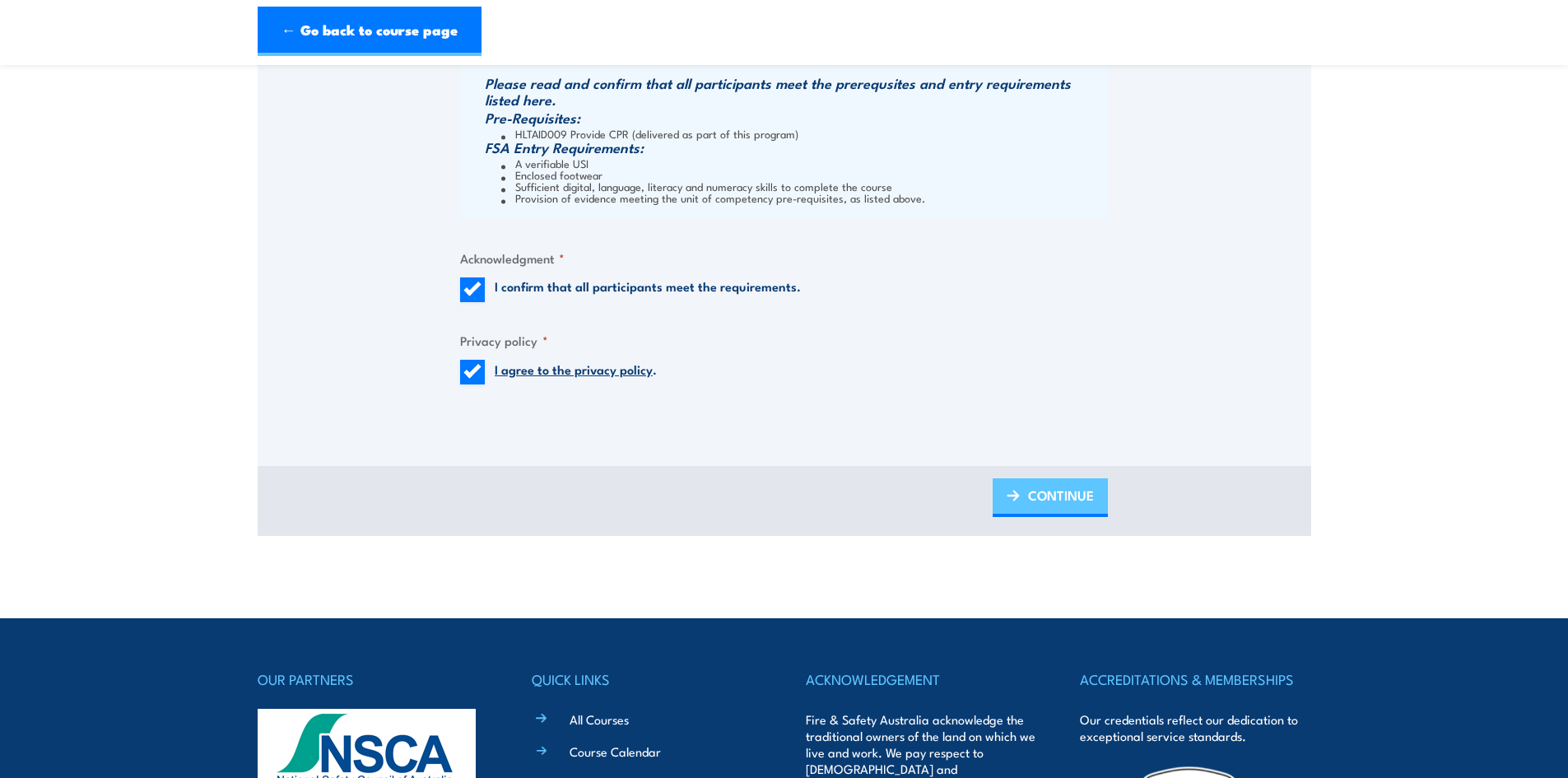
type input "[GEOGRAPHIC_DATA]"
click at [1009, 495] on img at bounding box center [1013, 495] width 13 height 12
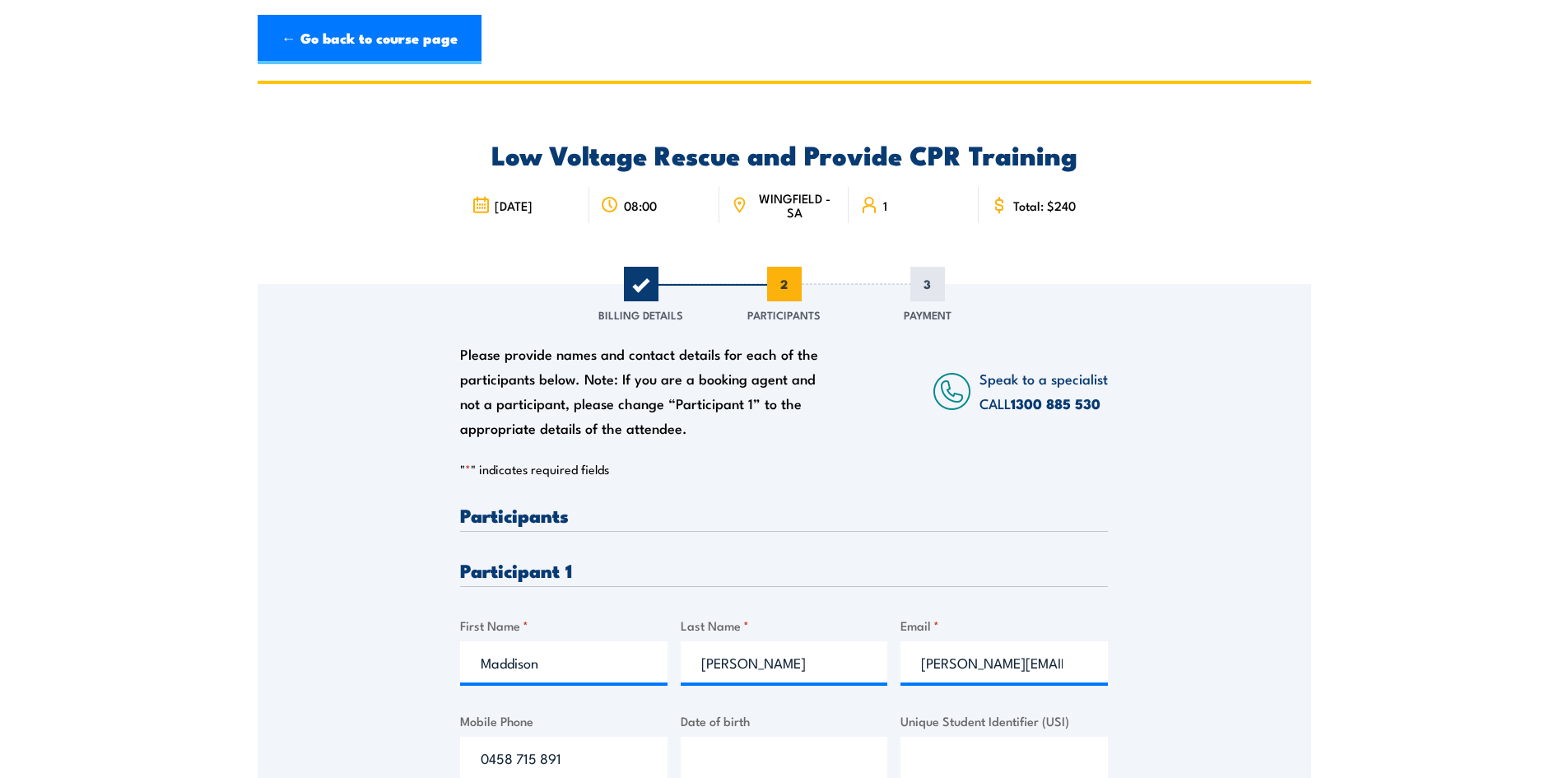
scroll to position [0, 0]
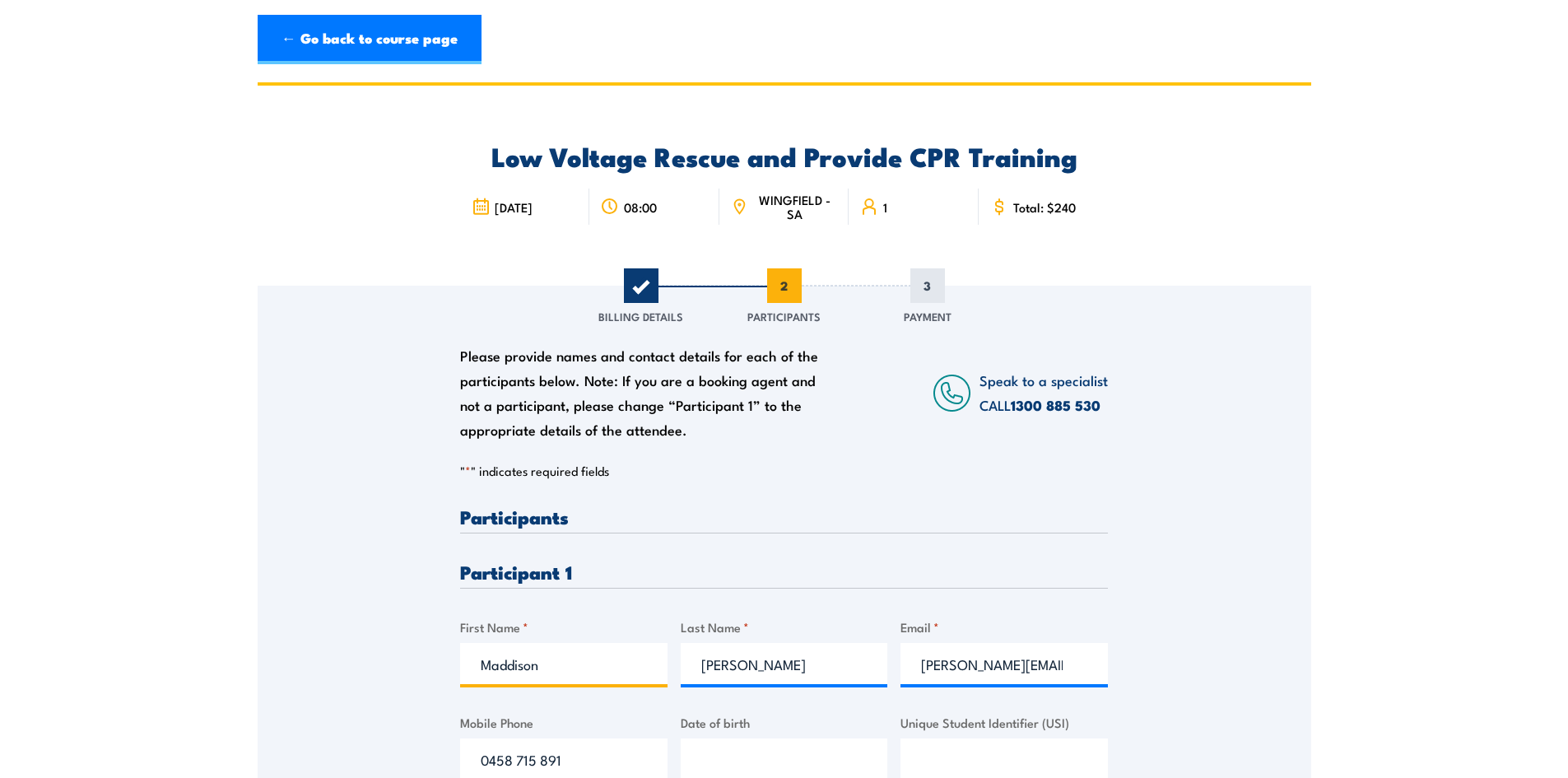
drag, startPoint x: 575, startPoint y: 670, endPoint x: 434, endPoint y: 690, distance: 142.4
click at [412, 692] on div "Please provide names and contact details for each of the participants below. No…" at bounding box center [784, 550] width 1053 height 529
drag, startPoint x: 762, startPoint y: 659, endPoint x: 599, endPoint y: 671, distance: 163.4
click at [599, 671] on div "Please provide names and contact details for each of the participants below. No…" at bounding box center [784, 657] width 648 height 302
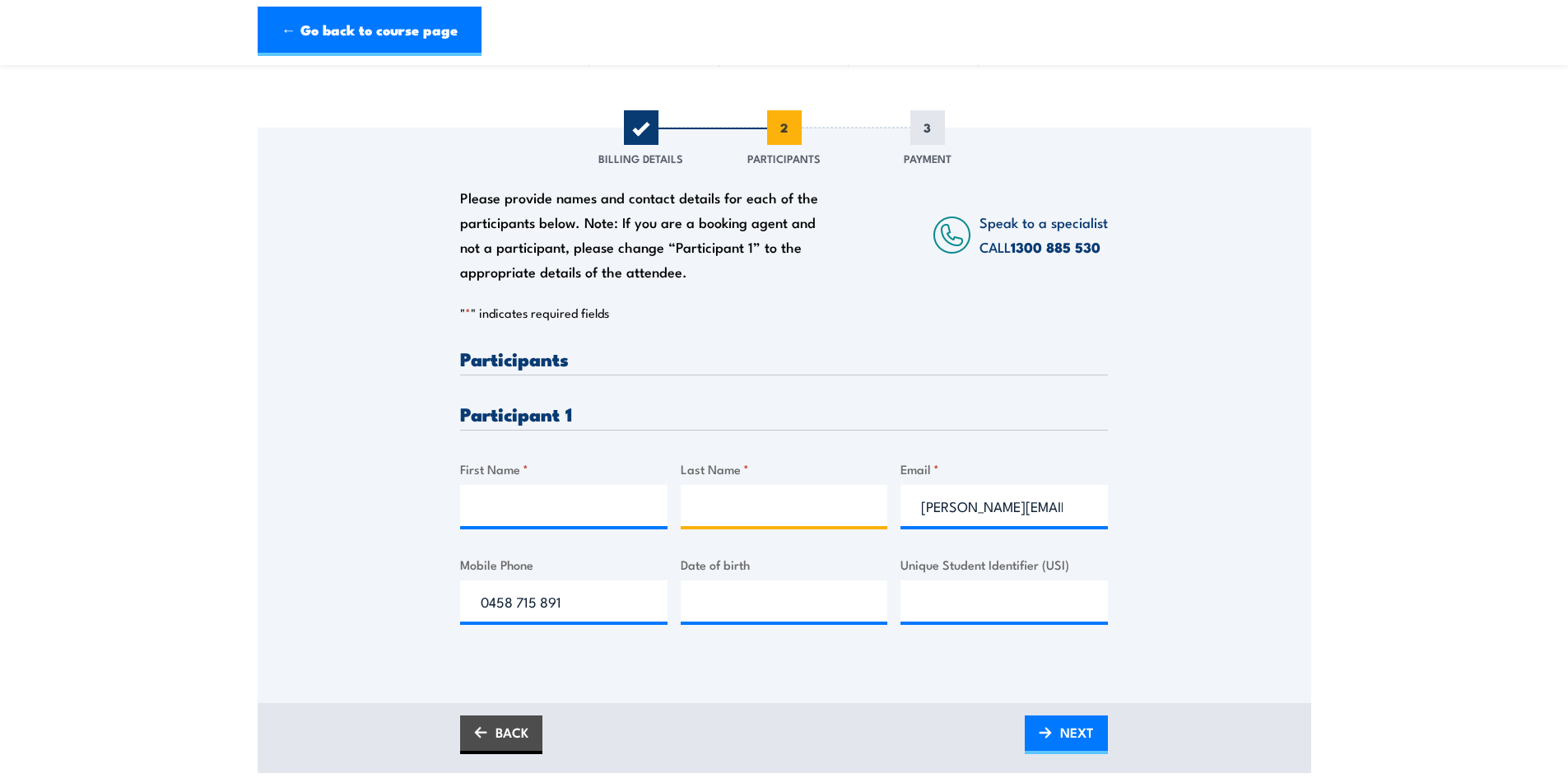
scroll to position [165, 0]
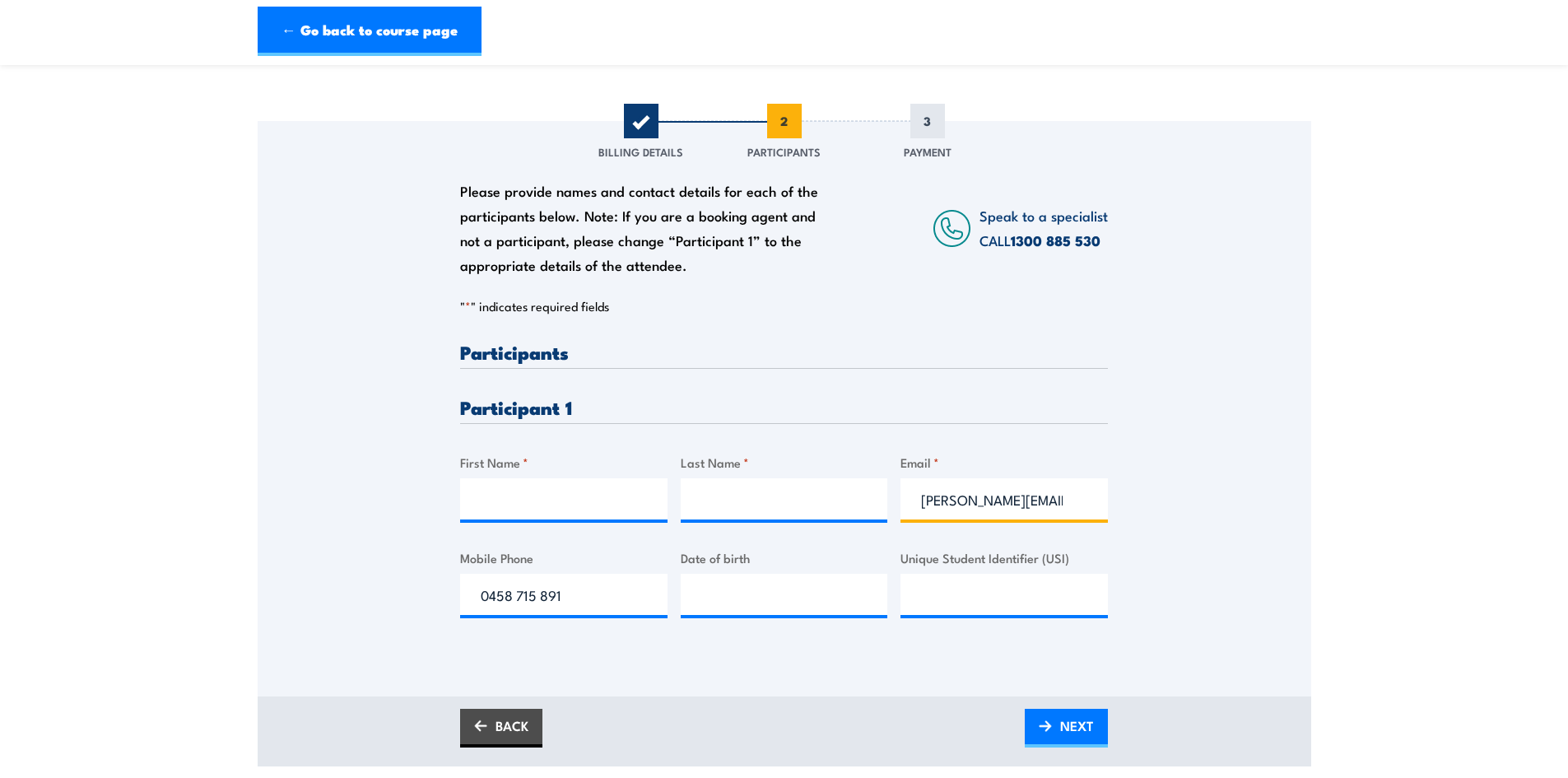
drag, startPoint x: 1017, startPoint y: 501, endPoint x: 779, endPoint y: 525, distance: 239.2
click at [780, 525] on div "Please provide names and contact details for each of the participants below. No…" at bounding box center [784, 493] width 648 height 302
click at [951, 504] on input "mac,[PERSON_NAME][EMAIL_ADDRESS][DOMAIN_NAME]" at bounding box center [1004, 499] width 208 height 41
type input "[EMAIL_ADDRESS][DOMAIN_NAME]"
click at [857, 557] on label "Date of birth" at bounding box center [784, 557] width 208 height 19
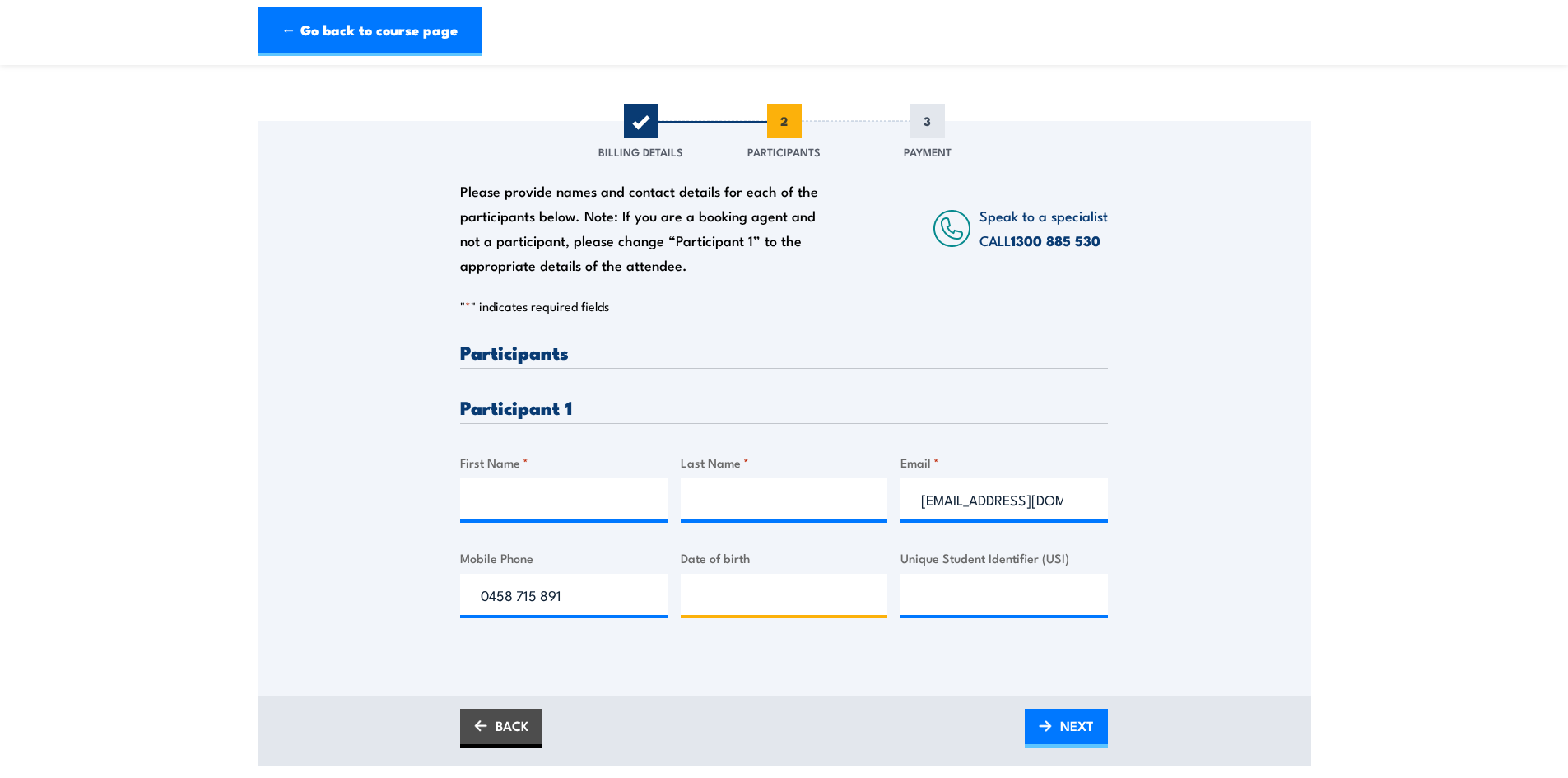
click at [857, 574] on input "Date of birth" at bounding box center [784, 594] width 208 height 41
type input "__/__/____"
click at [988, 593] on input "Unique Student Identifier (USI)" at bounding box center [1004, 594] width 208 height 41
paste input "L5ZNKN3BSL"
type input "L5ZNKN3BSL"
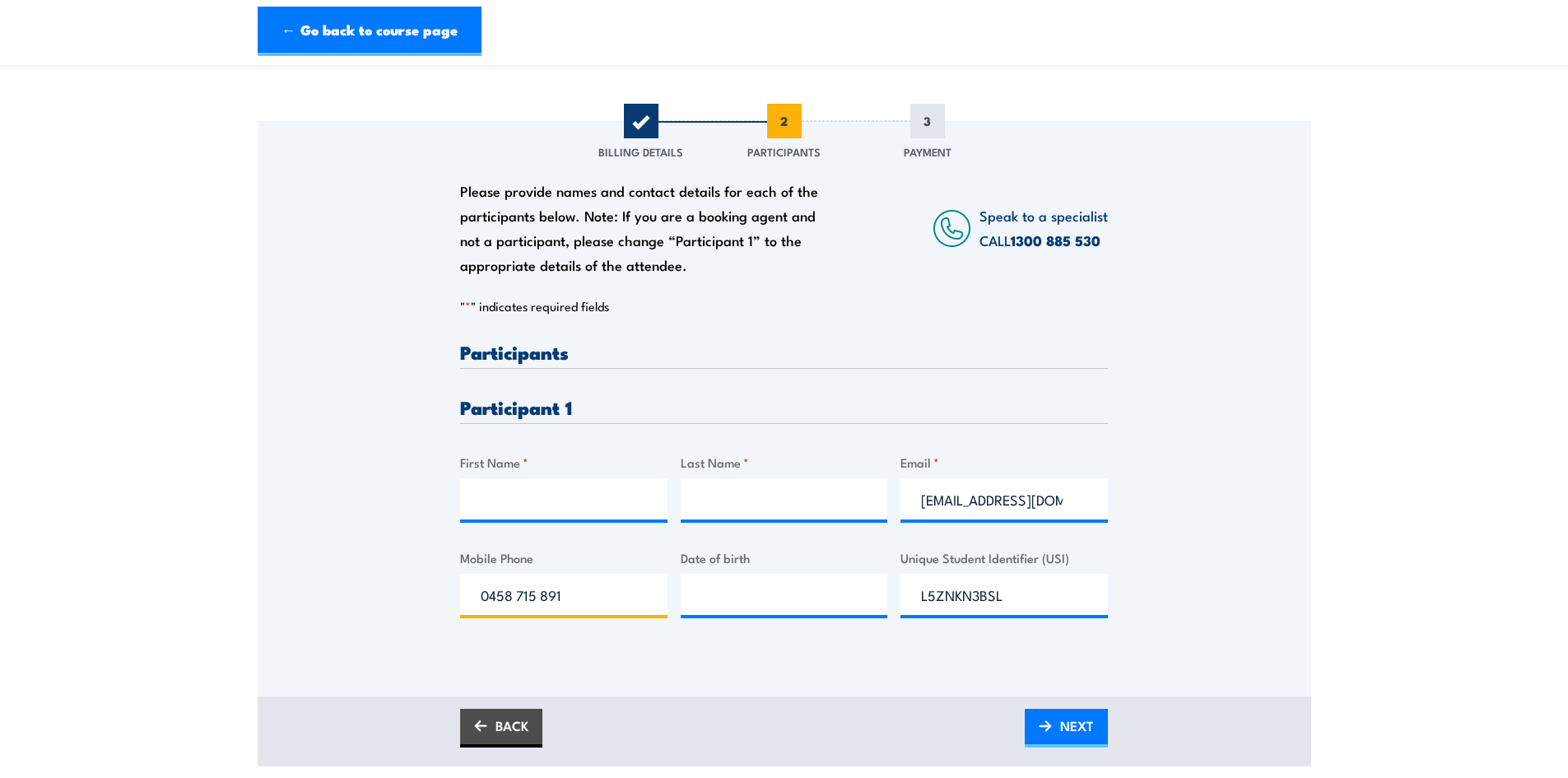
drag, startPoint x: 564, startPoint y: 596, endPoint x: 339, endPoint y: 586, distance: 225.2
click at [339, 587] on div "Please provide names and contact details for each of the participants below. No…" at bounding box center [784, 385] width 1053 height 529
click at [549, 597] on input "Mobile Phone" at bounding box center [564, 594] width 208 height 41
paste input "0432566606"
type input "0432566606"
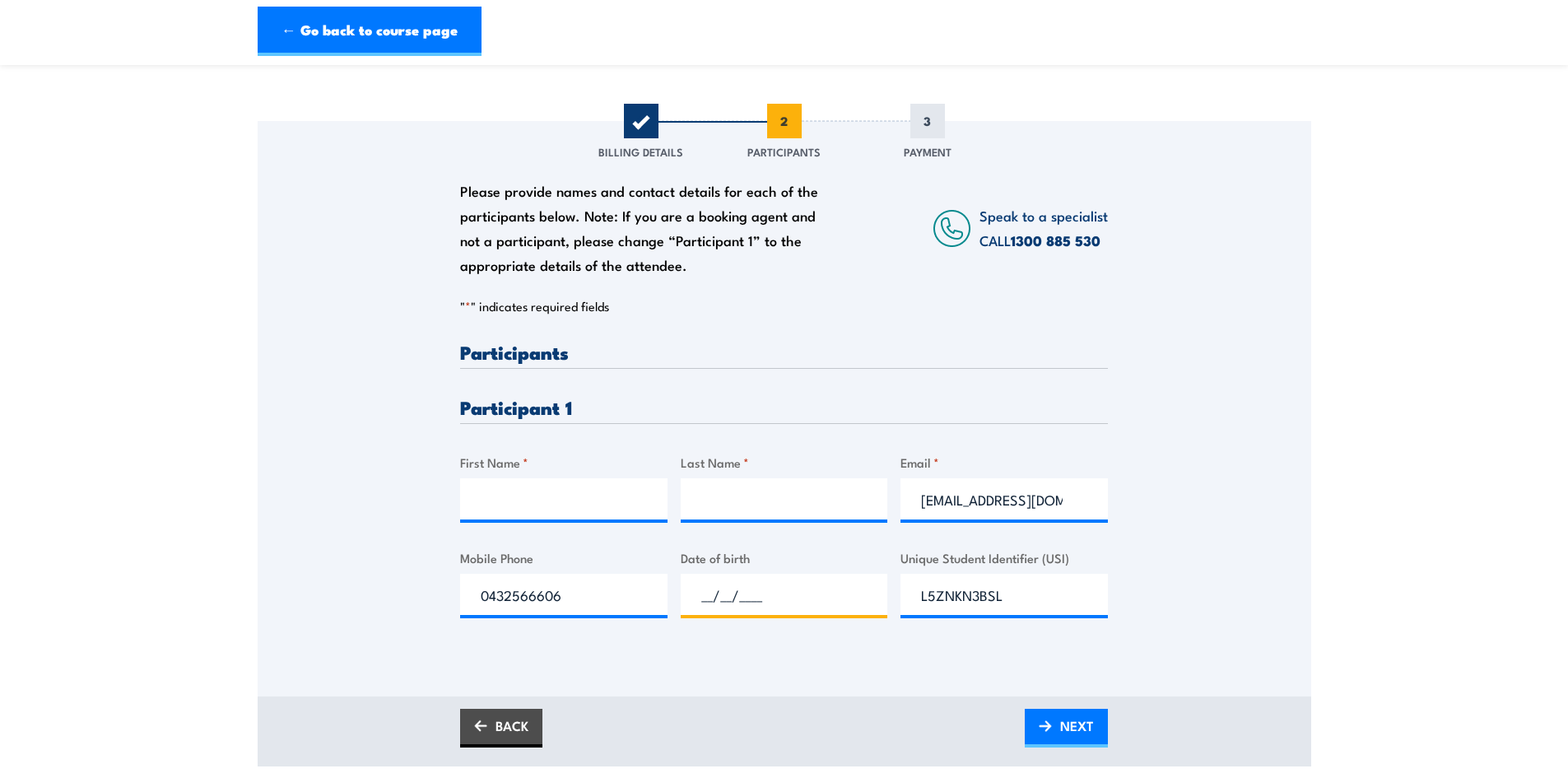
click at [775, 581] on input "__/__/____" at bounding box center [784, 594] width 208 height 41
type input "[DATE]"
click at [795, 674] on div "Please provide names and contact details for each of the participants below. No…" at bounding box center [784, 408] width 1053 height 576
click at [509, 599] on input "0432566606" at bounding box center [564, 594] width 208 height 41
click at [545, 594] on input "0432 566606" at bounding box center [564, 594] width 208 height 41
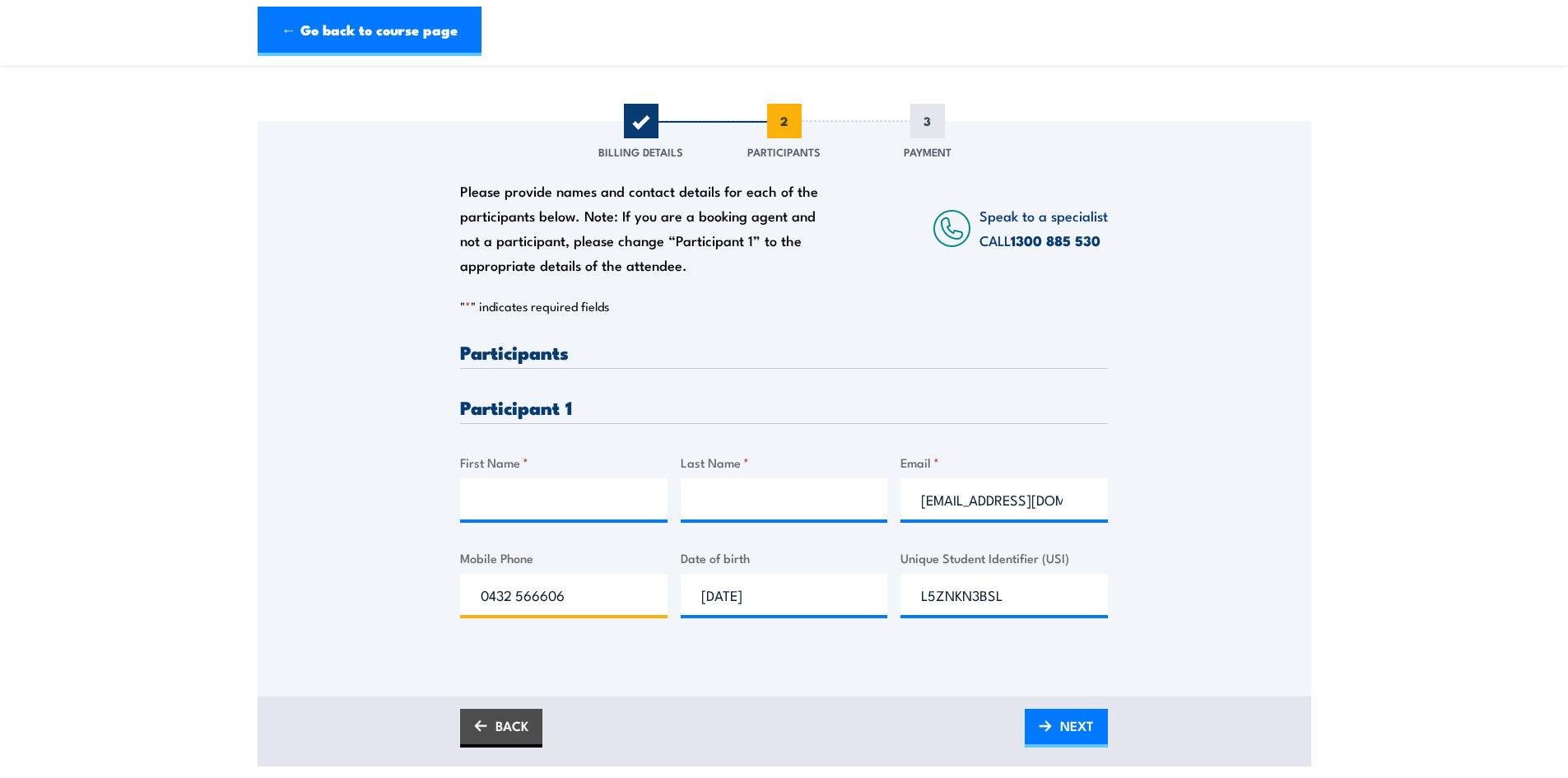
click at [540, 598] on input "0432 566606" at bounding box center [564, 594] width 208 height 41
type input "0432 566 606"
click at [567, 625] on div "Please provide names and contact details for each of the participants below. No…" at bounding box center [784, 493] width 648 height 302
click at [861, 644] on div "Please provide names and contact details for each of the participants below. No…" at bounding box center [784, 497] width 648 height 308
click at [538, 508] on input "First Name *" at bounding box center [564, 499] width 208 height 41
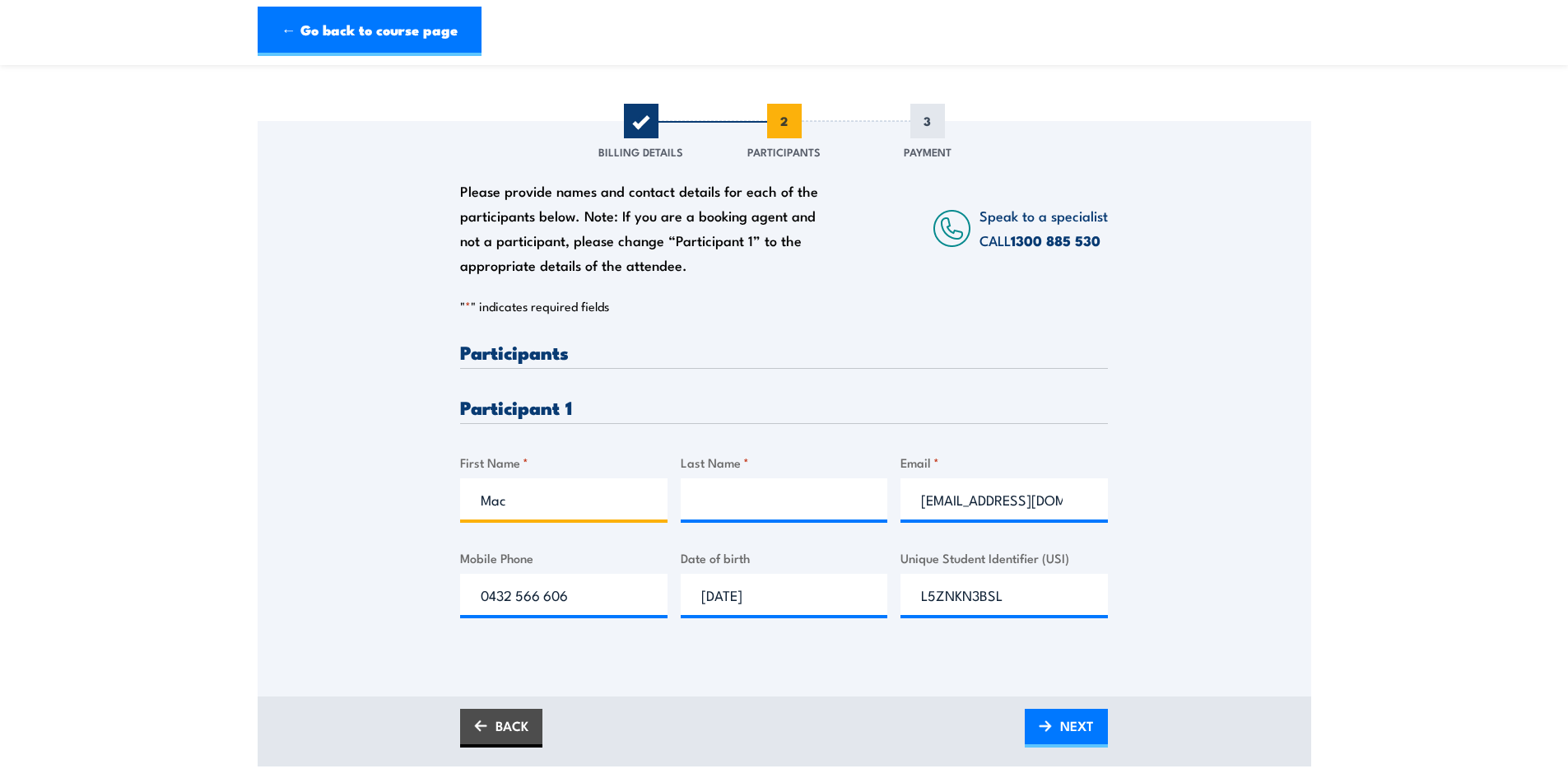
type input "Mac"
click at [806, 486] on input "Last Name *" at bounding box center [784, 499] width 208 height 41
type input "[PERSON_NAME]"
click at [1186, 471] on div "Please provide names and contact details for each of the participants below. No…" at bounding box center [784, 385] width 1053 height 529
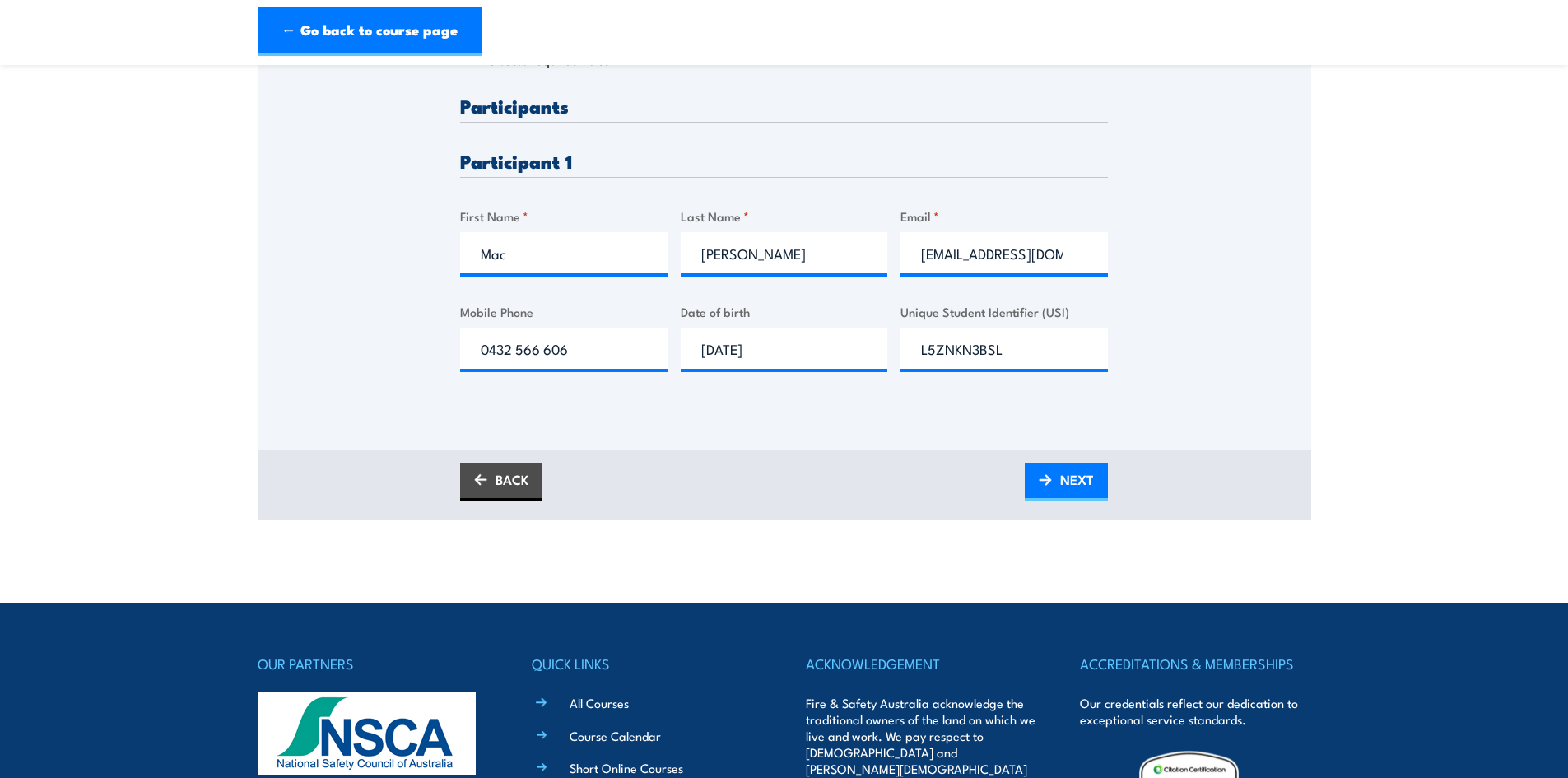
scroll to position [412, 0]
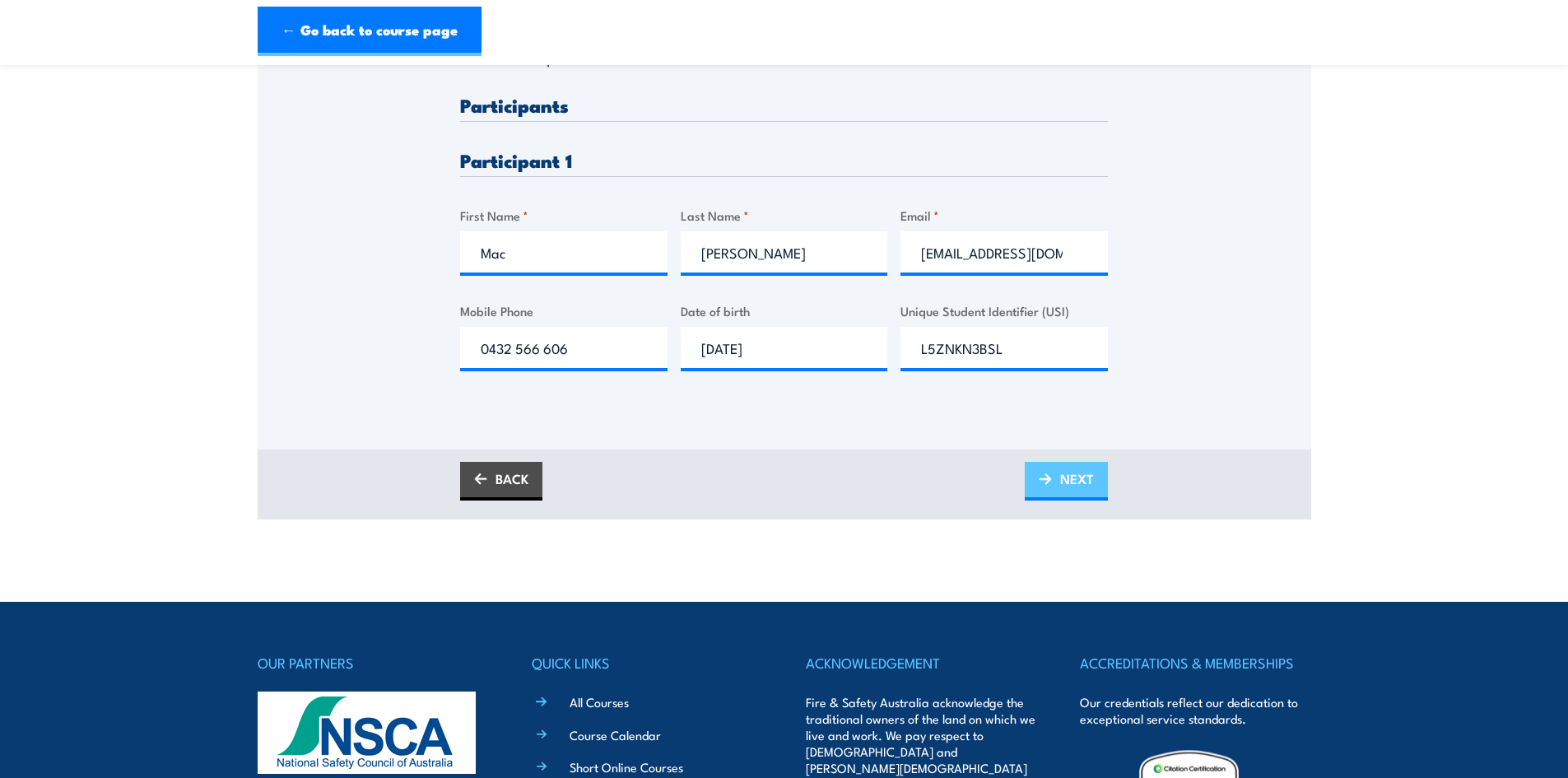
click at [1067, 481] on span "NEXT" at bounding box center [1077, 478] width 34 height 44
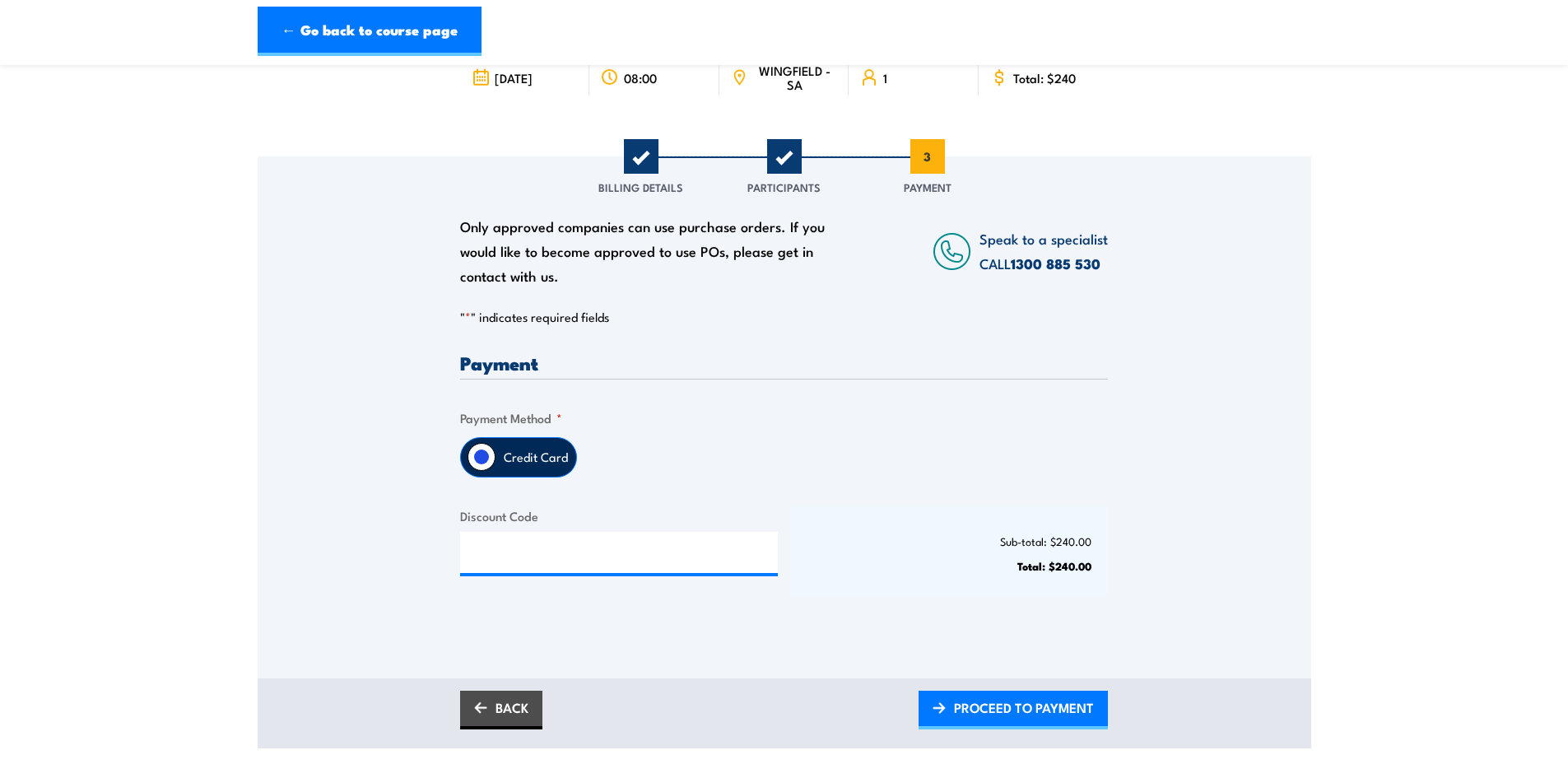
scroll to position [165, 0]
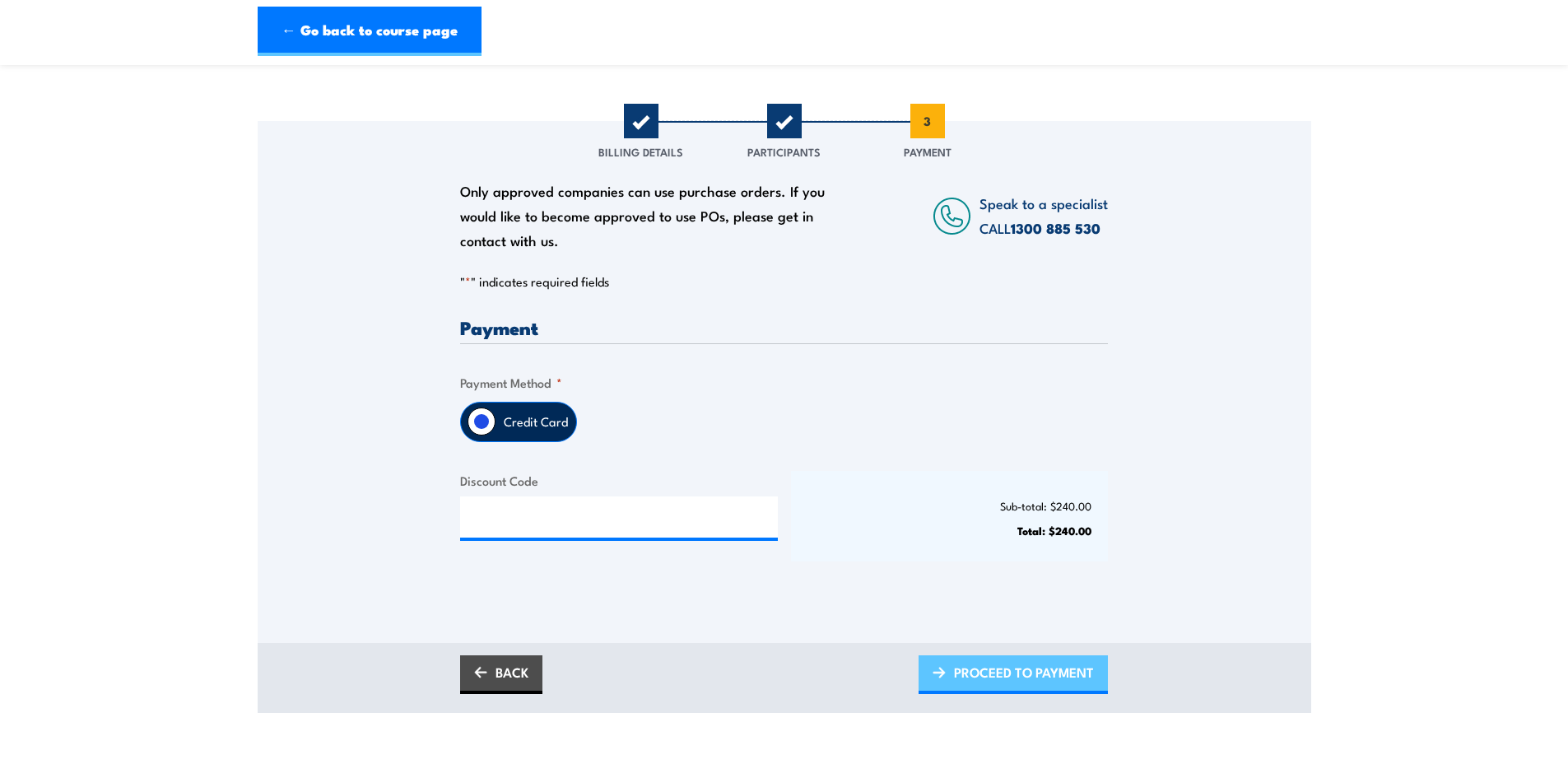
click at [1027, 673] on span "PROCEED TO PAYMENT" at bounding box center [1024, 671] width 140 height 44
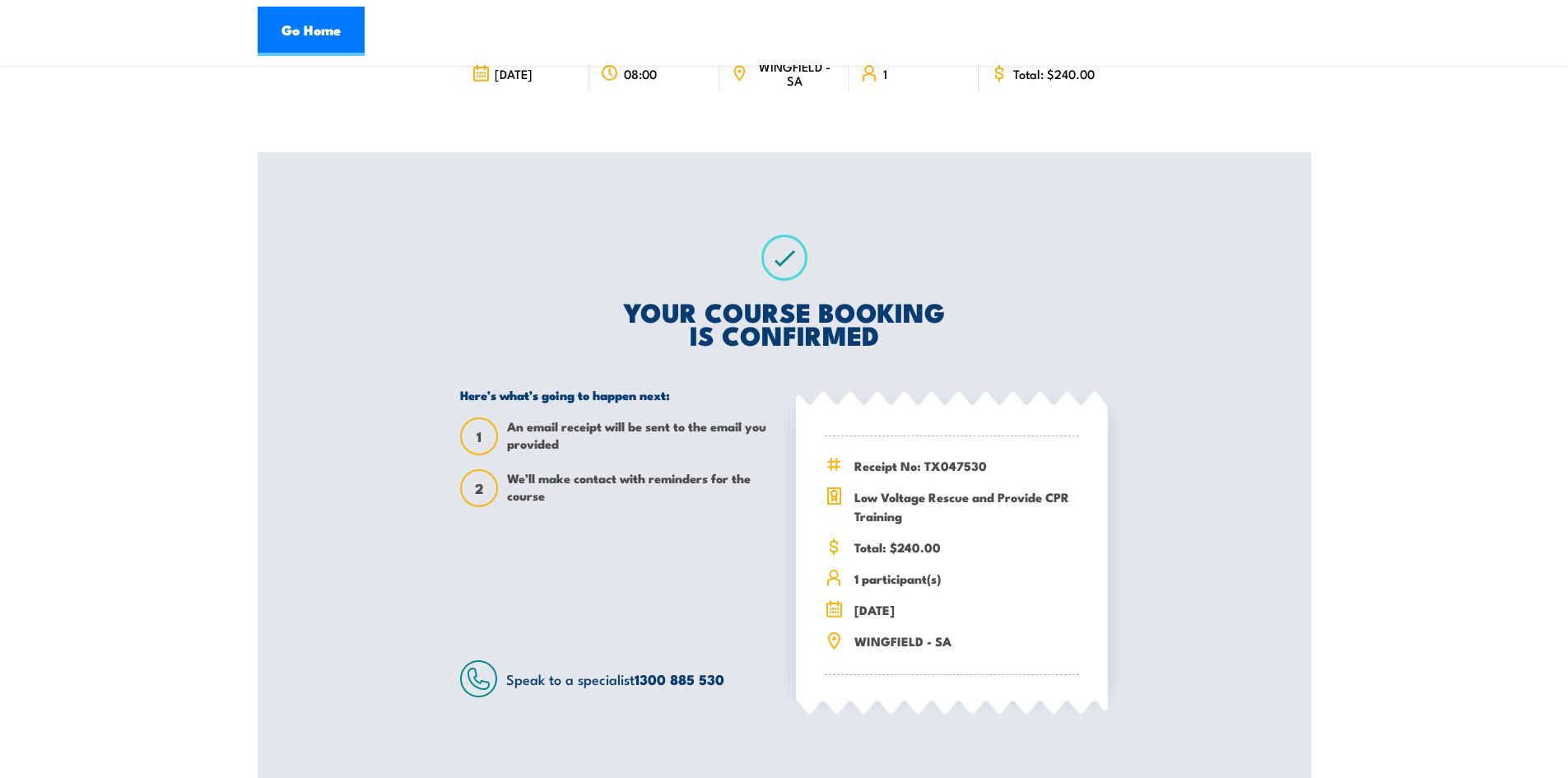
scroll to position [165, 0]
